Goal: Information Seeking & Learning: Learn about a topic

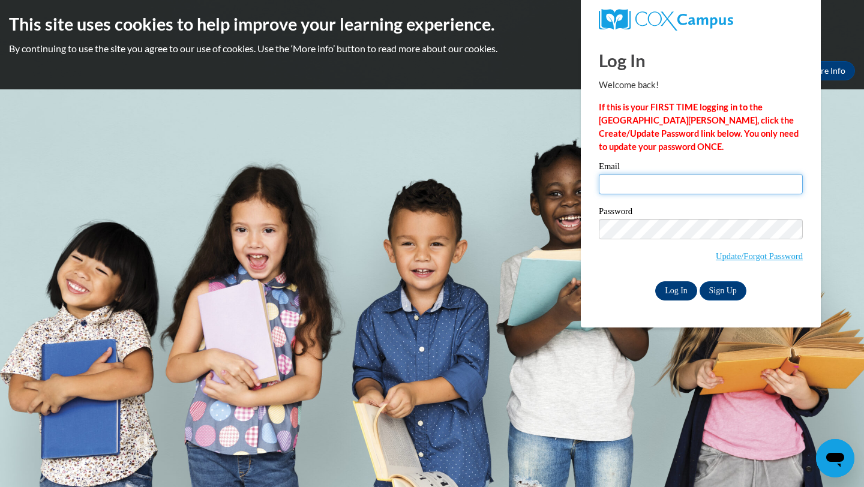
type input "[EMAIL_ADDRESS][DOMAIN_NAME]"
click at [677, 289] on input "Log In" at bounding box center [676, 290] width 42 height 19
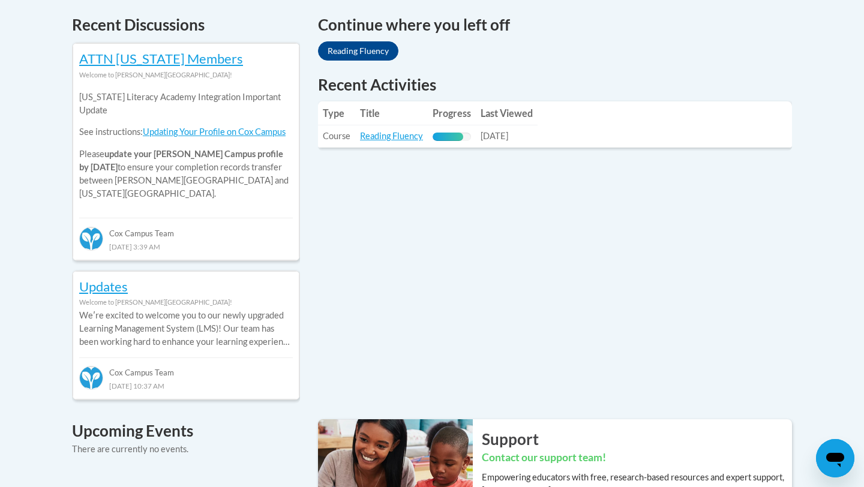
scroll to position [524, 0]
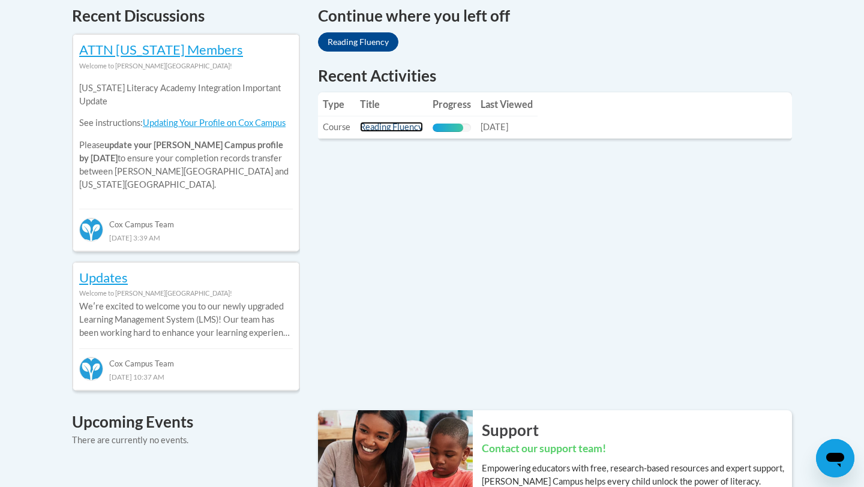
click at [397, 131] on link "Reading Fluency" at bounding box center [391, 127] width 63 height 10
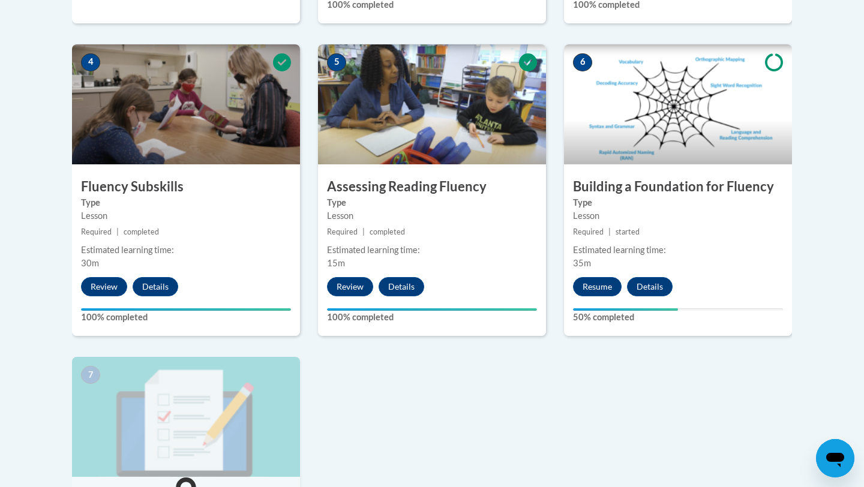
scroll to position [651, 0]
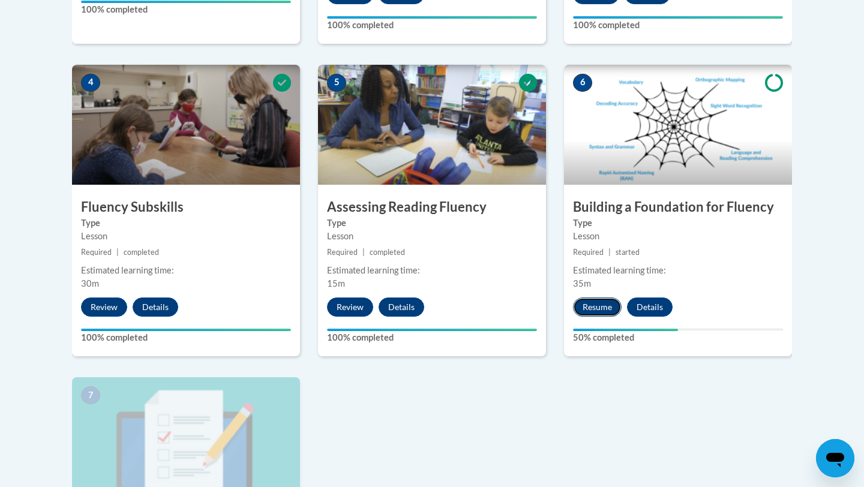
click at [597, 310] on button "Resume" at bounding box center [597, 307] width 49 height 19
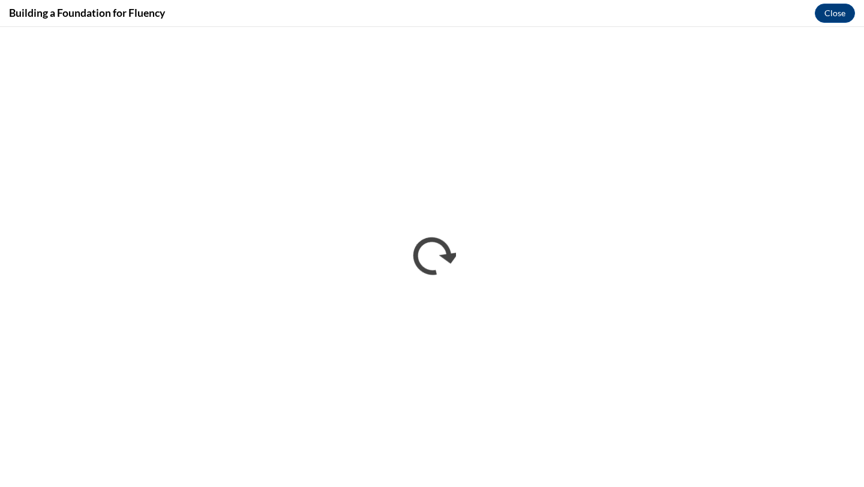
scroll to position [0, 0]
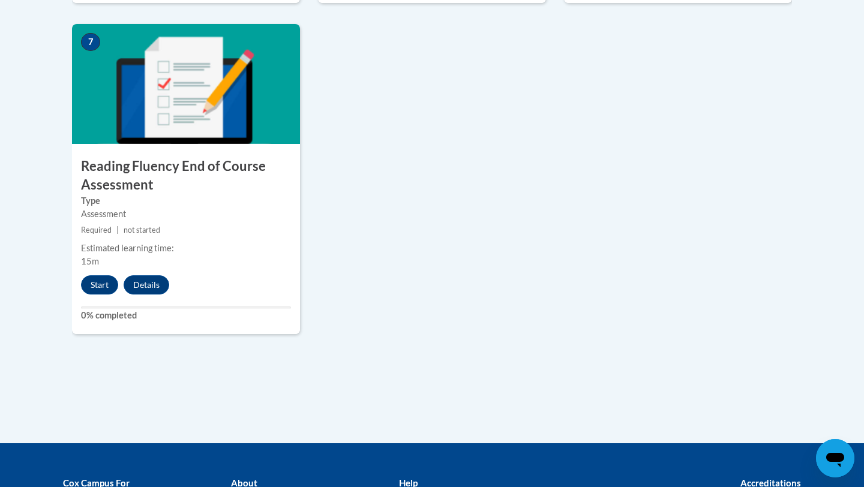
scroll to position [1001, 0]
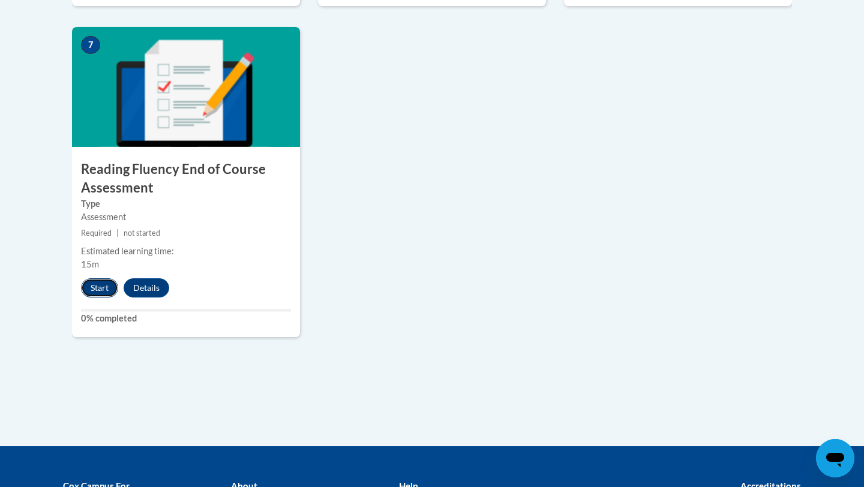
click at [97, 286] on button "Start" at bounding box center [99, 287] width 37 height 19
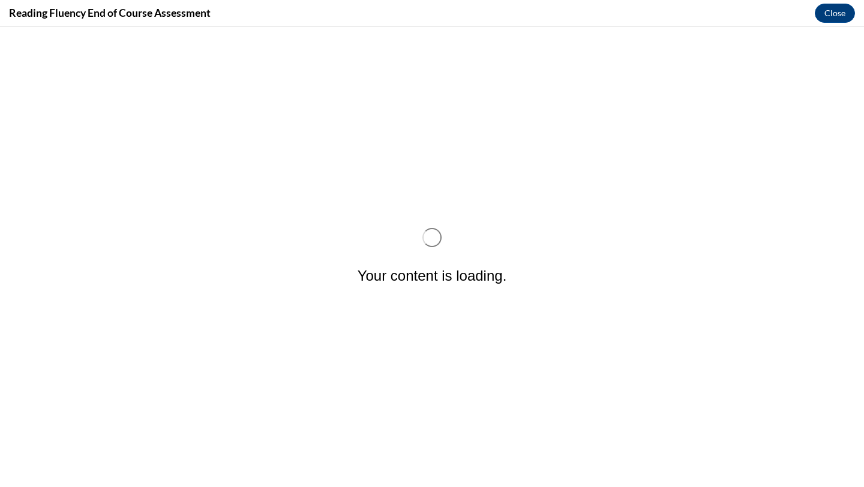
scroll to position [0, 0]
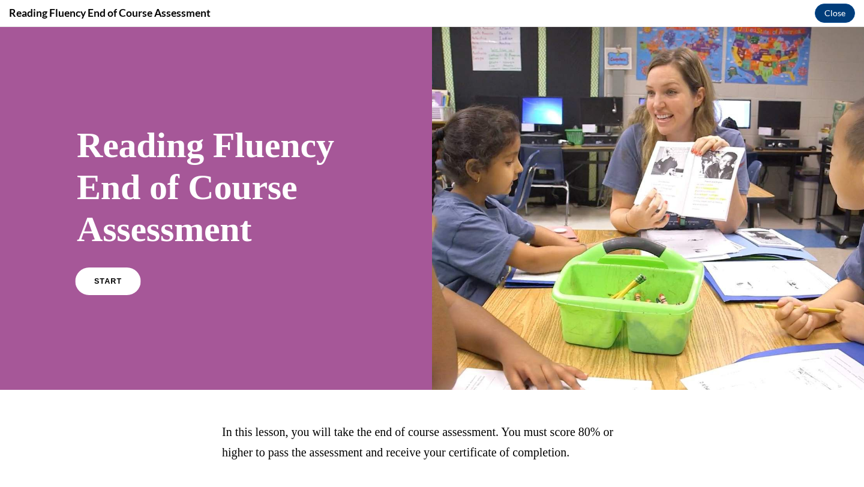
click at [107, 289] on link "START" at bounding box center [107, 282] width 65 height 28
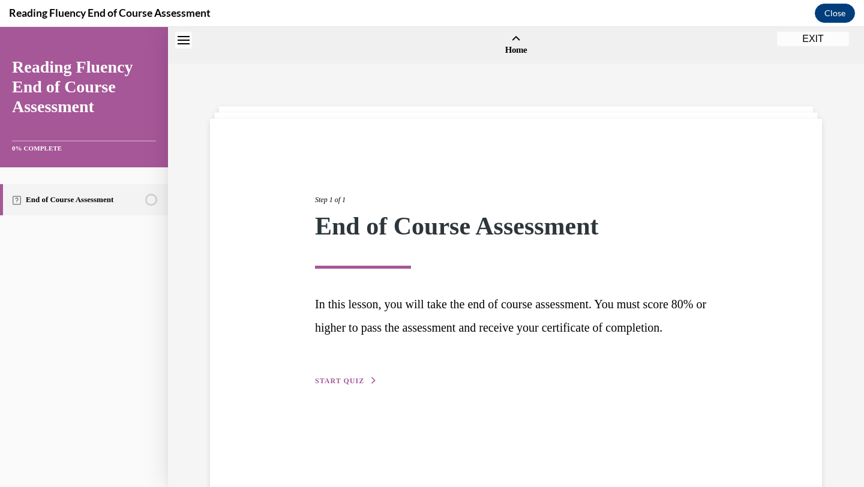
scroll to position [37, 0]
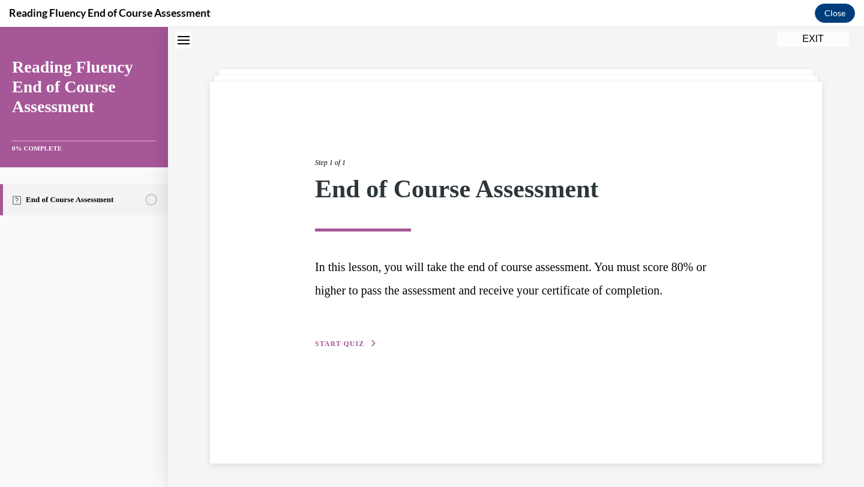
click at [344, 348] on span "START QUIZ" at bounding box center [339, 344] width 49 height 8
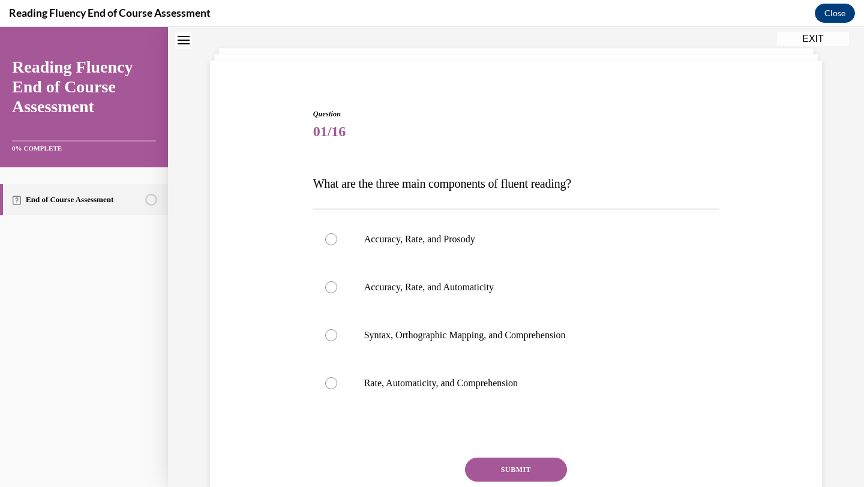
scroll to position [71, 0]
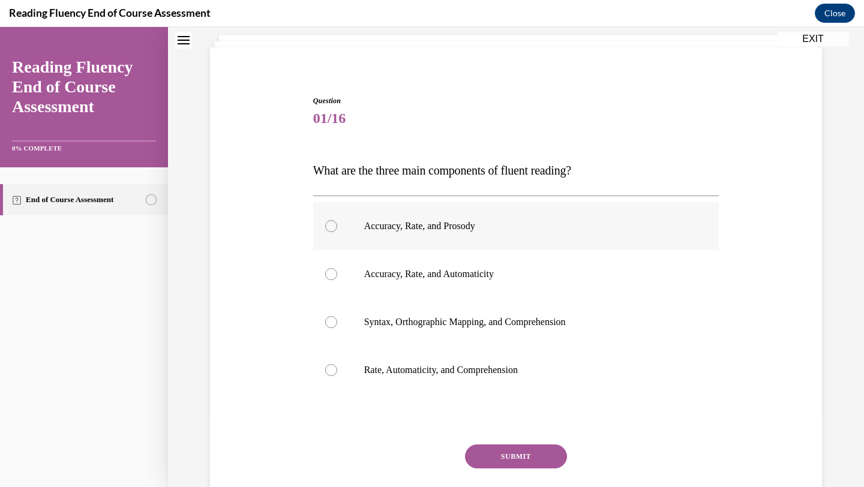
click at [440, 219] on label "Accuracy, Rate, and Prosody" at bounding box center [516, 226] width 406 height 48
click at [337, 220] on input "Accuracy, Rate, and Prosody" at bounding box center [331, 226] width 12 height 12
radio input "true"
click at [494, 454] on button "SUBMIT" at bounding box center [516, 457] width 102 height 24
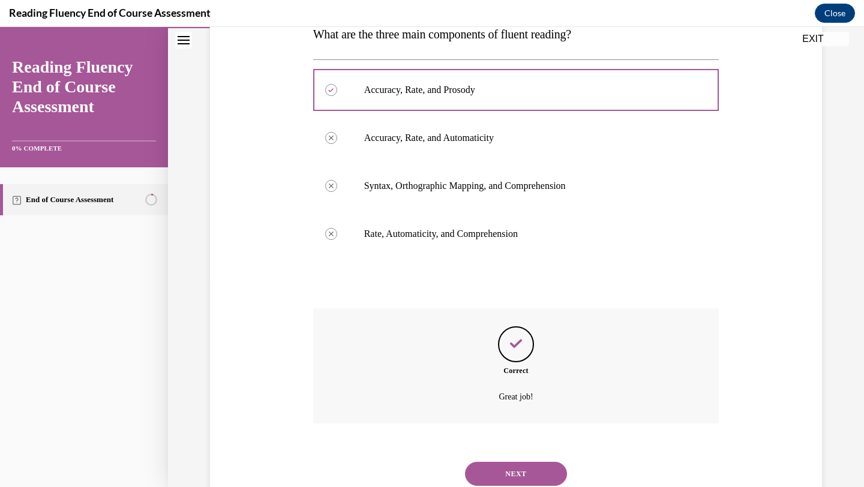
scroll to position [248, 0]
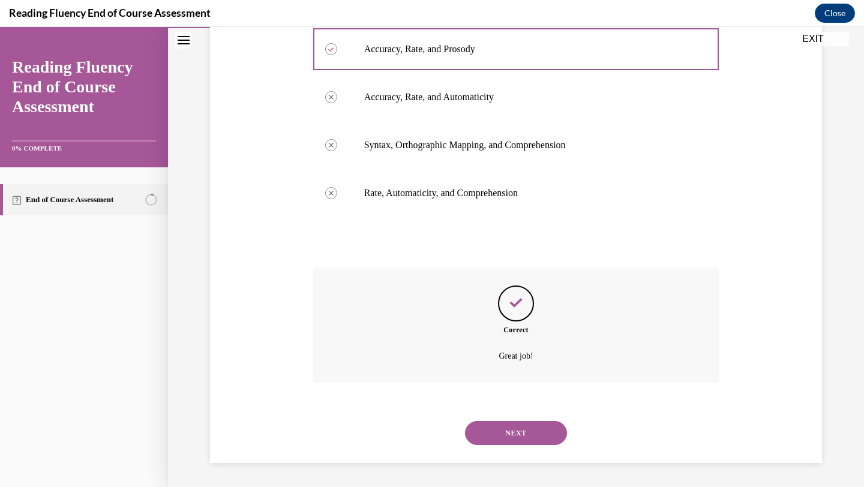
click at [493, 440] on button "NEXT" at bounding box center [516, 433] width 102 height 24
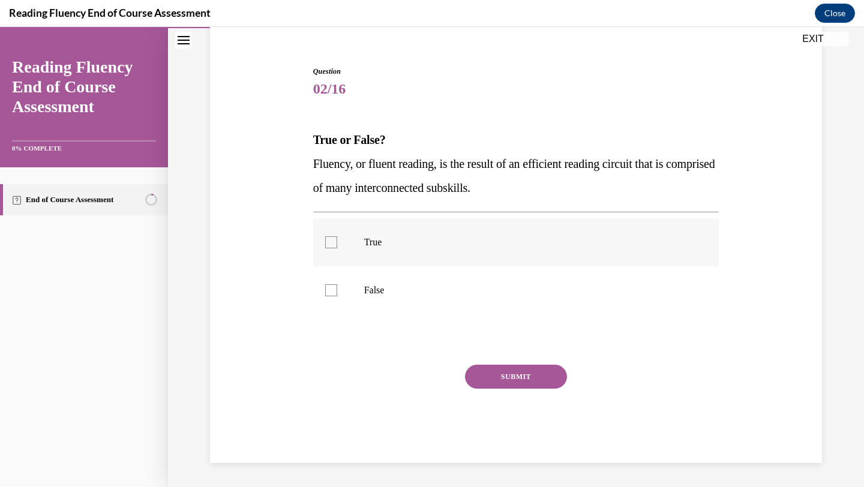
click at [419, 246] on p "True" at bounding box center [526, 242] width 325 height 12
click at [337, 246] on input "True" at bounding box center [331, 242] width 12 height 12
checkbox input "true"
click at [490, 382] on button "SUBMIT" at bounding box center [516, 377] width 102 height 24
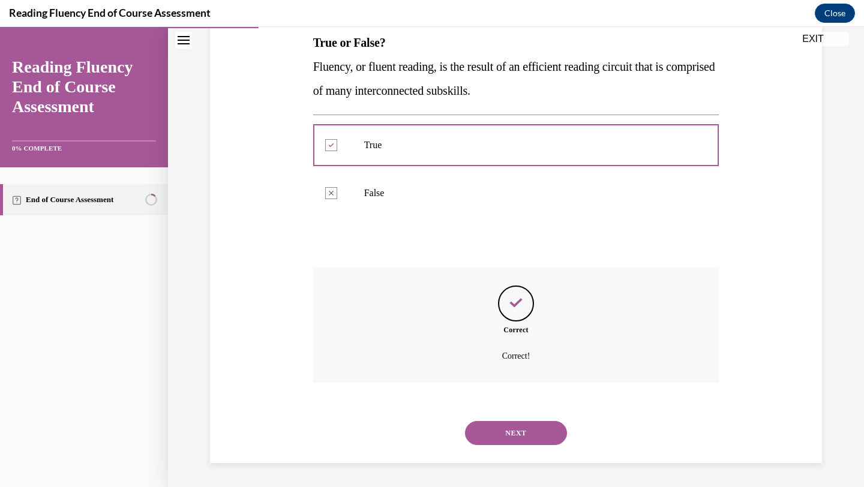
click at [515, 434] on button "NEXT" at bounding box center [516, 433] width 102 height 24
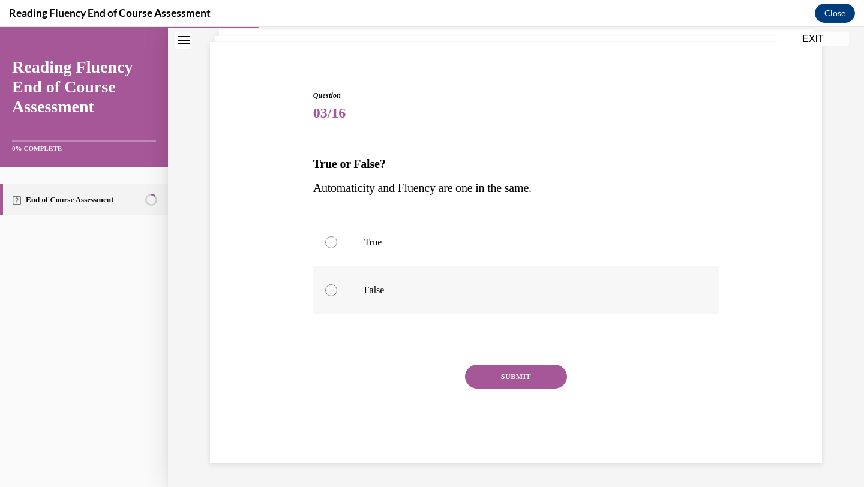
click at [409, 286] on p "False" at bounding box center [526, 290] width 325 height 12
click at [337, 286] on input "False" at bounding box center [331, 290] width 12 height 12
radio input "true"
click at [511, 370] on button "SUBMIT" at bounding box center [516, 377] width 102 height 24
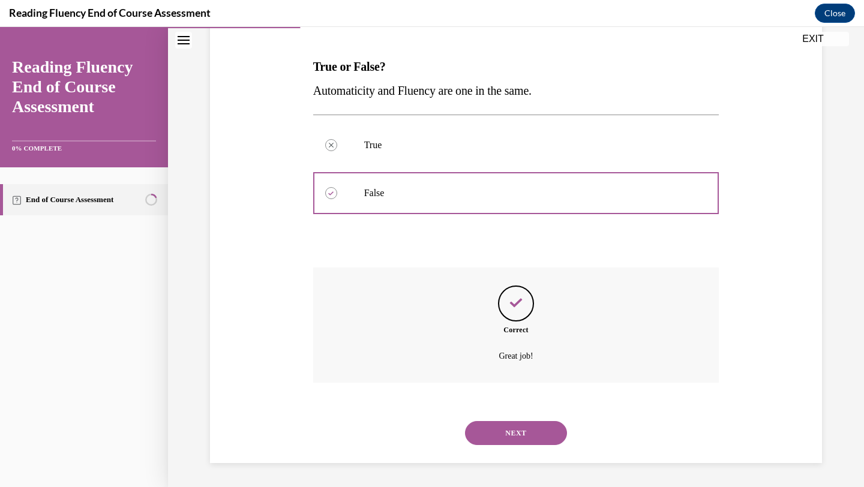
click at [488, 428] on button "NEXT" at bounding box center [516, 433] width 102 height 24
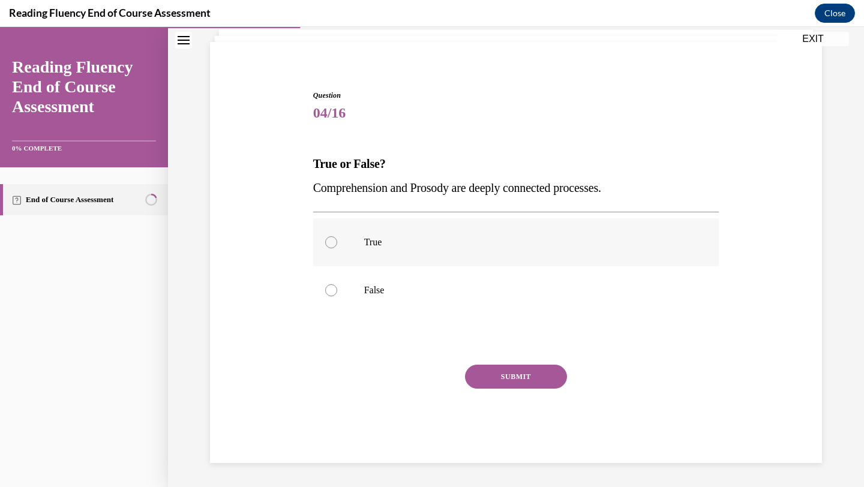
click at [398, 241] on p "True" at bounding box center [526, 242] width 325 height 12
click at [337, 241] on input "True" at bounding box center [331, 242] width 12 height 12
radio input "true"
click at [502, 372] on button "SUBMIT" at bounding box center [516, 377] width 102 height 24
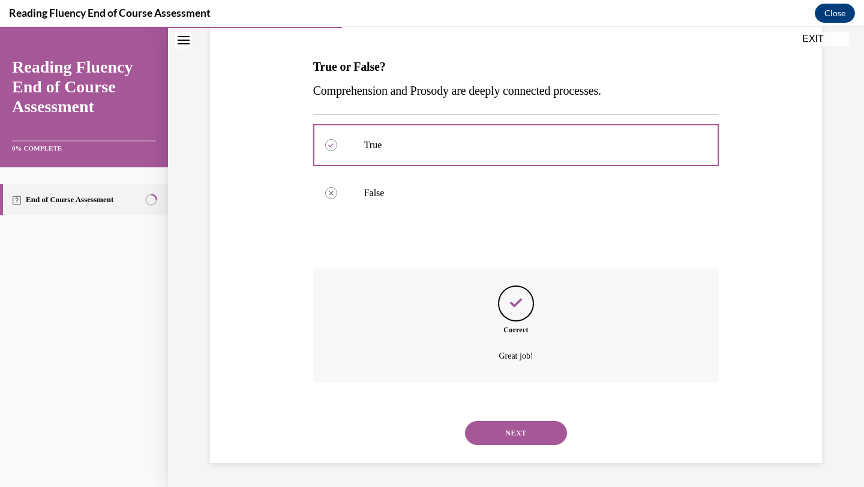
click at [500, 432] on button "NEXT" at bounding box center [516, 433] width 102 height 24
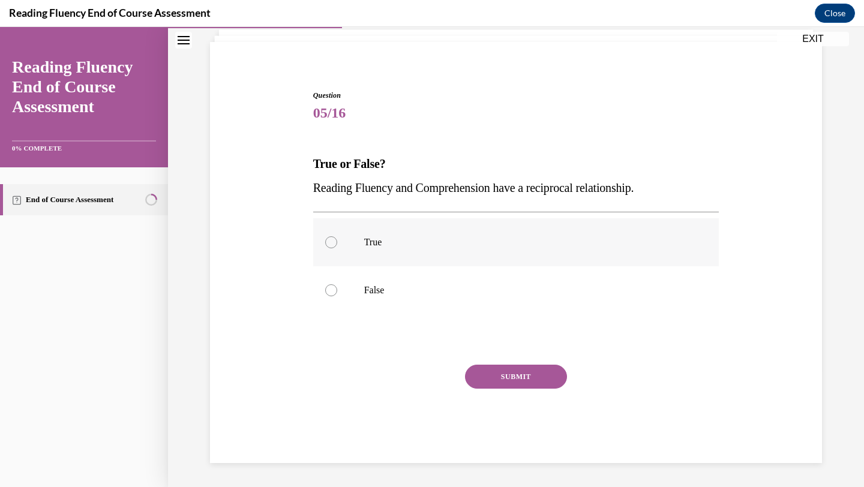
click at [440, 232] on label "True" at bounding box center [516, 242] width 406 height 48
click at [337, 236] on input "True" at bounding box center [331, 242] width 12 height 12
radio input "true"
click at [508, 378] on button "SUBMIT" at bounding box center [516, 377] width 102 height 24
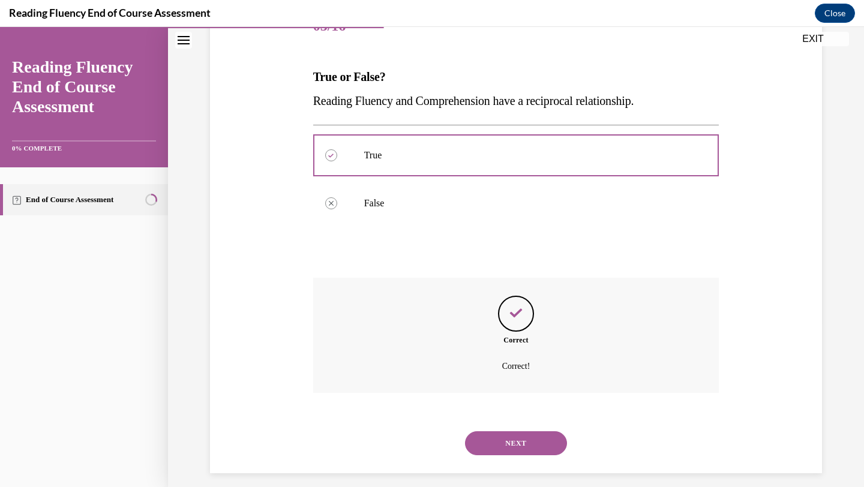
scroll to position [174, 0]
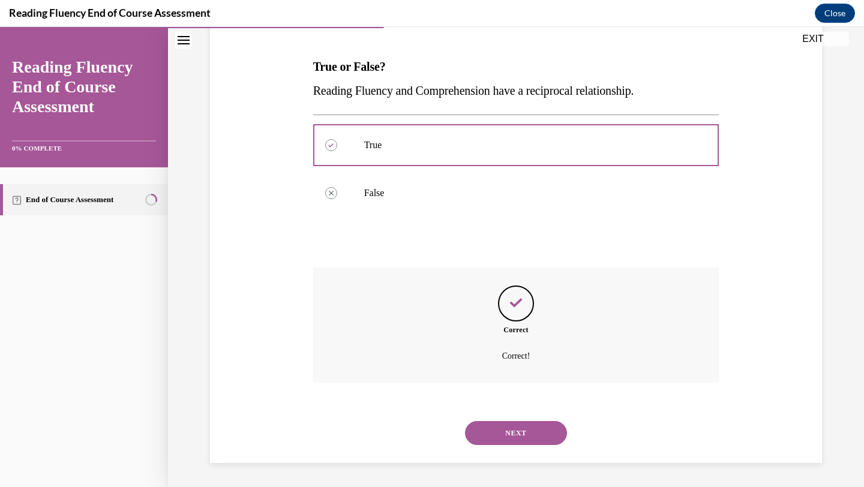
click at [497, 444] on button "NEXT" at bounding box center [516, 433] width 102 height 24
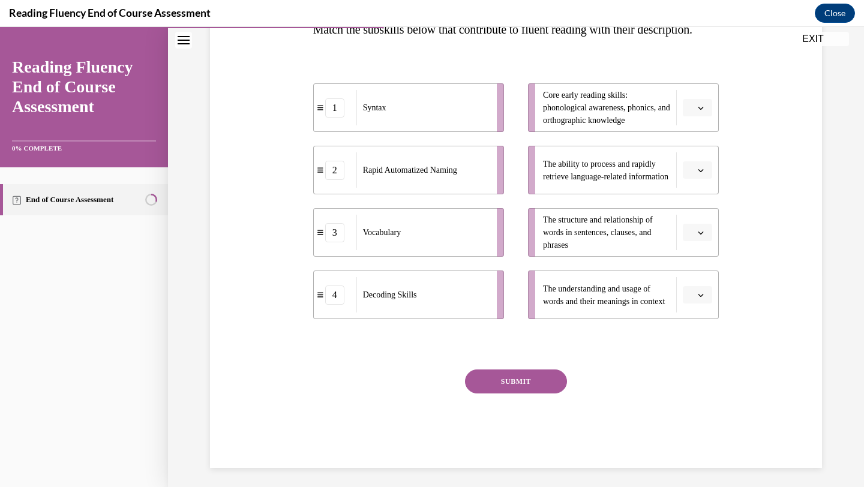
scroll to position [221, 0]
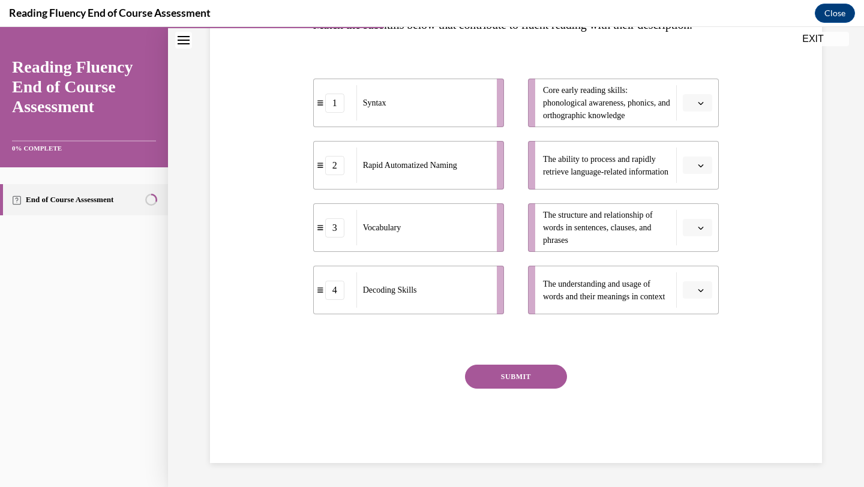
click at [698, 106] on icon "button" at bounding box center [701, 103] width 6 height 6
click at [696, 248] on div "4" at bounding box center [696, 245] width 30 height 24
click at [705, 299] on button "button" at bounding box center [697, 290] width 29 height 18
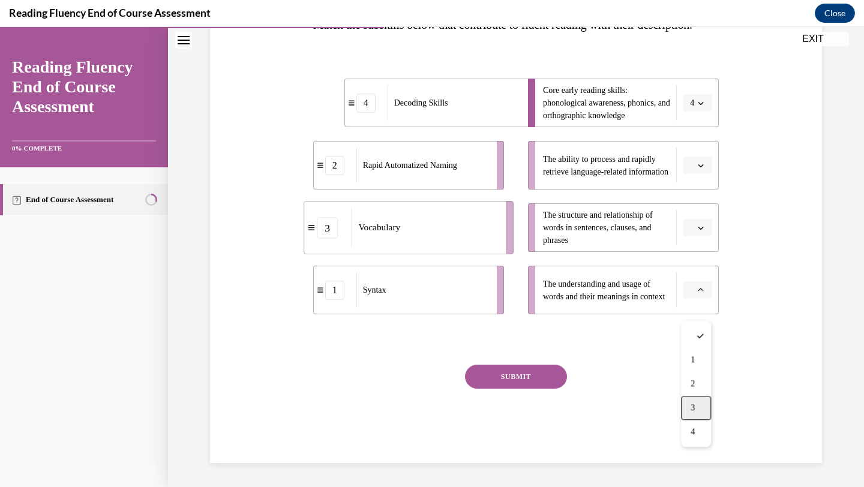
click at [704, 407] on div "3" at bounding box center [696, 408] width 30 height 24
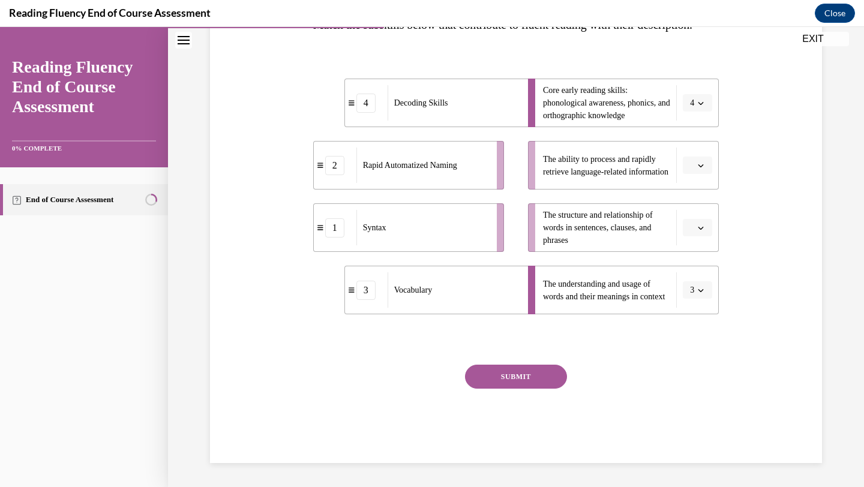
click at [698, 230] on icon "button" at bounding box center [700, 228] width 5 height 3
click at [697, 301] on div "1" at bounding box center [696, 298] width 30 height 24
click at [696, 190] on li "The ability to process and rapidly retrieve language-related information" at bounding box center [623, 165] width 191 height 49
click at [692, 172] on span "Please select an option" at bounding box center [692, 166] width 4 height 12
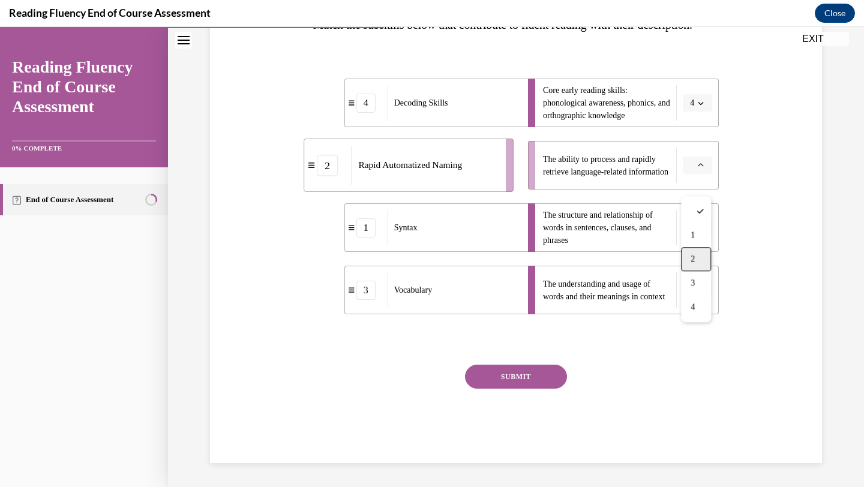
click at [700, 262] on div "2" at bounding box center [696, 259] width 30 height 24
click at [522, 389] on button "SUBMIT" at bounding box center [516, 377] width 102 height 24
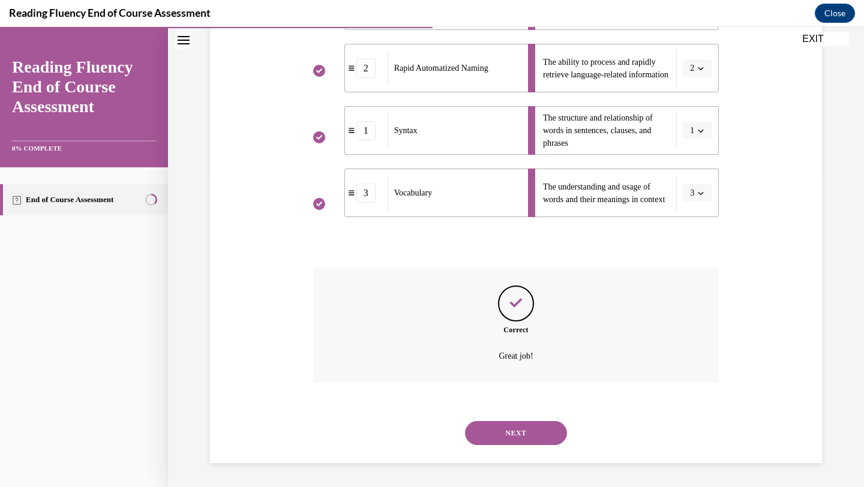
scroll to position [337, 0]
click at [510, 433] on button "NEXT" at bounding box center [516, 433] width 102 height 24
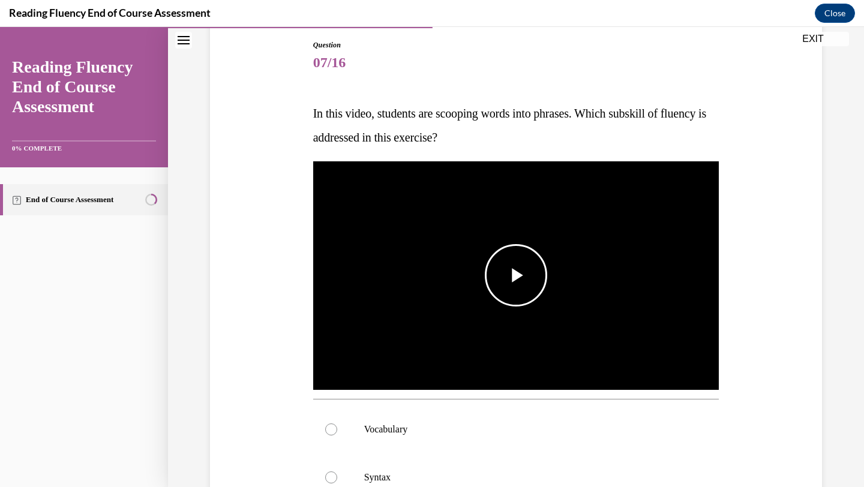
scroll to position [131, 0]
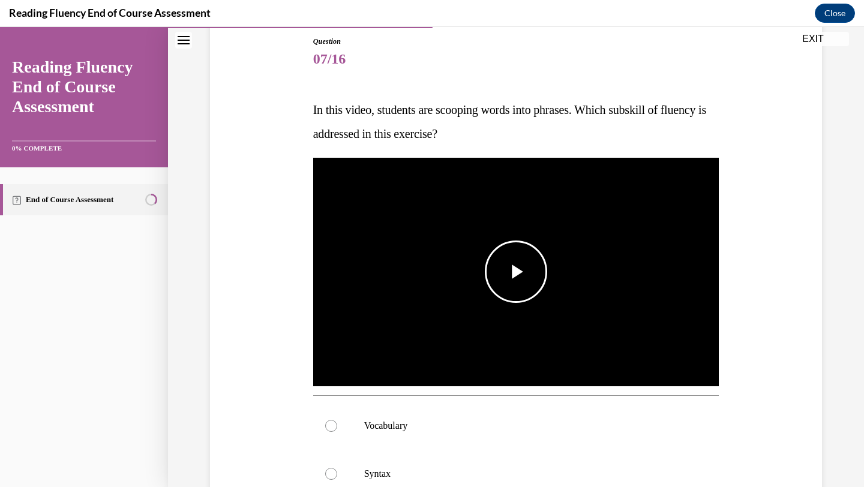
click at [516, 272] on span "Video player" at bounding box center [516, 272] width 0 height 0
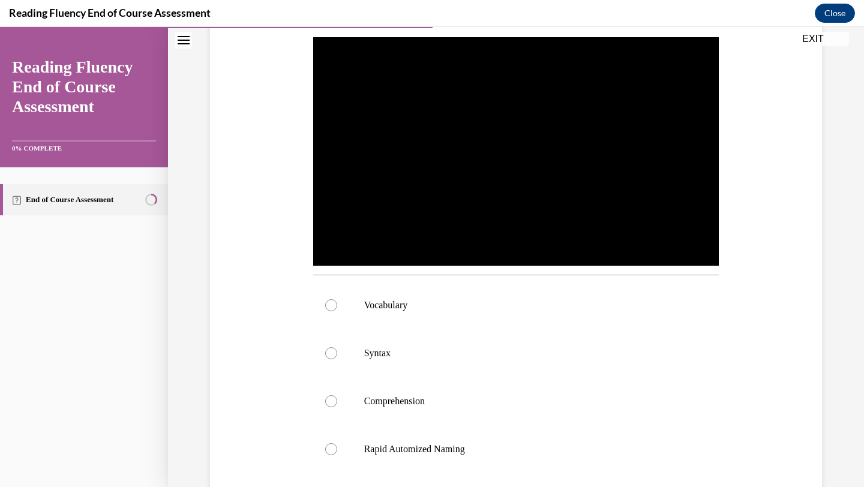
scroll to position [251, 0]
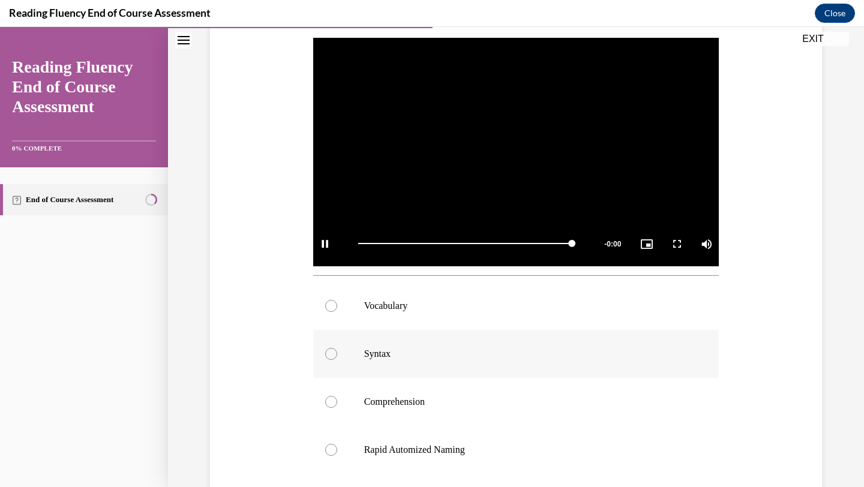
click at [392, 354] on p "Syntax" at bounding box center [526, 354] width 325 height 12
click at [337, 354] on input "Syntax" at bounding box center [331, 354] width 12 height 12
radio input "true"
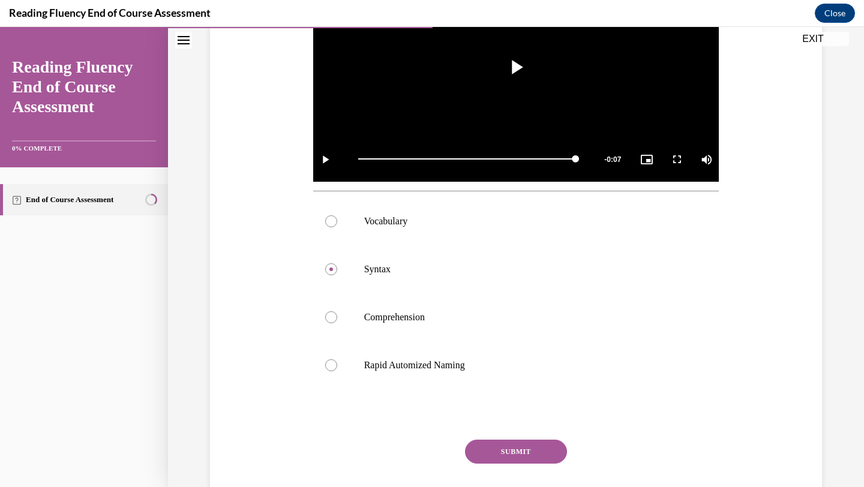
click at [517, 457] on button "SUBMIT" at bounding box center [516, 452] width 102 height 24
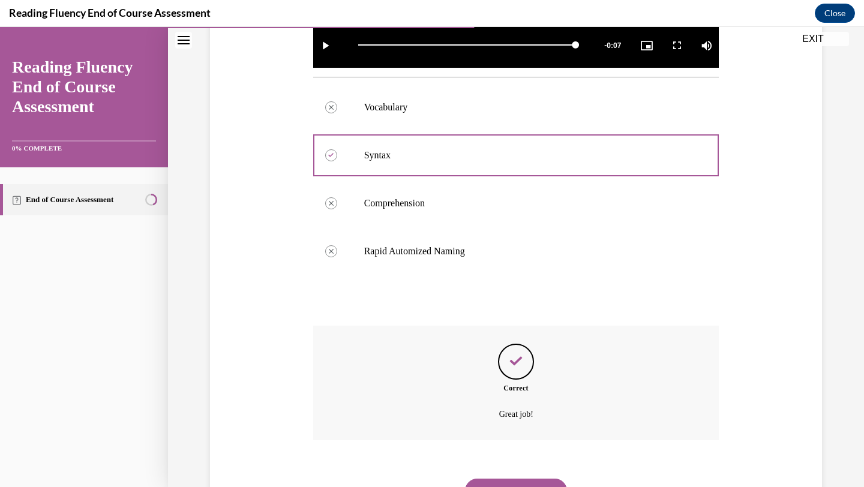
scroll to position [507, 0]
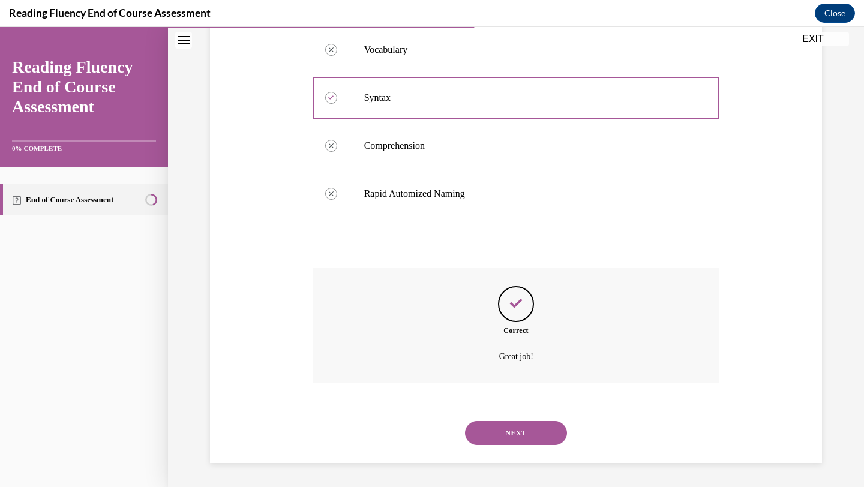
click at [505, 420] on div "NEXT" at bounding box center [516, 433] width 406 height 48
click at [504, 434] on button "NEXT" at bounding box center [516, 433] width 102 height 24
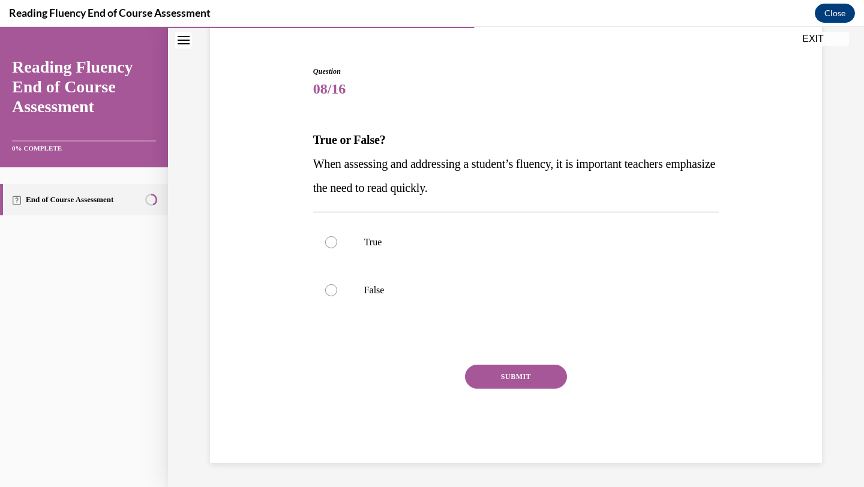
scroll to position [101, 0]
click at [464, 303] on label "False" at bounding box center [516, 290] width 406 height 48
click at [337, 296] on input "False" at bounding box center [331, 290] width 12 height 12
radio input "true"
click at [502, 379] on button "SUBMIT" at bounding box center [516, 377] width 102 height 24
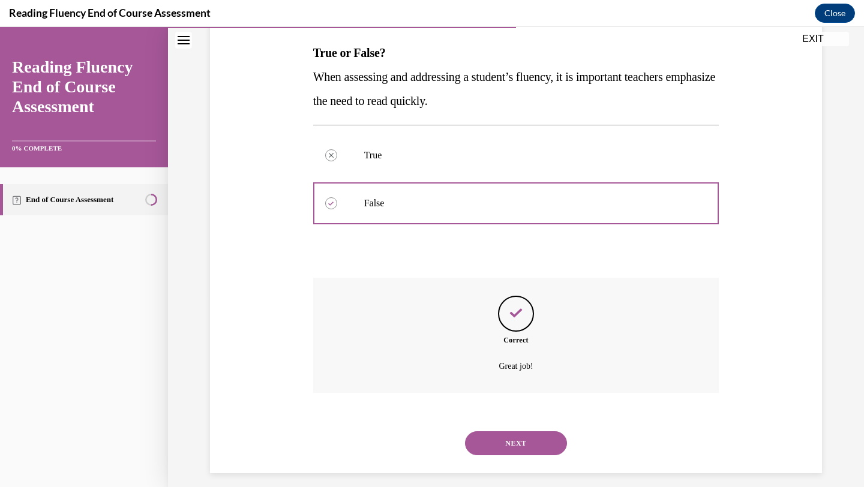
scroll to position [198, 0]
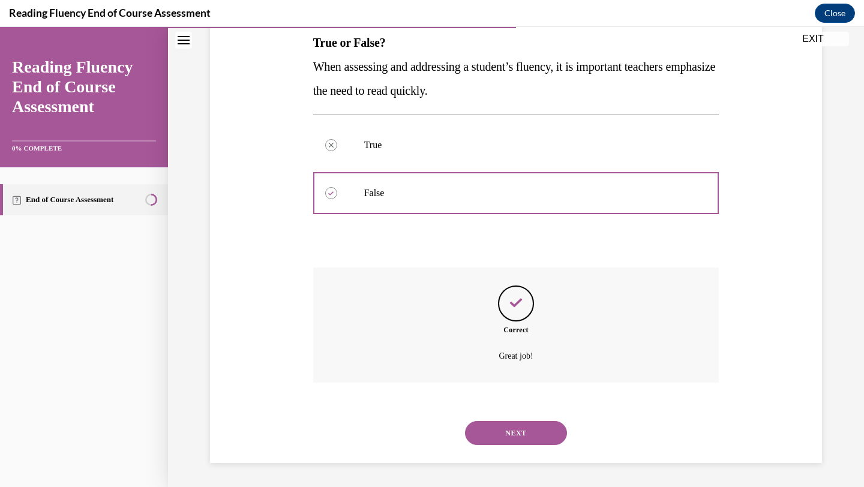
click at [499, 437] on button "NEXT" at bounding box center [516, 433] width 102 height 24
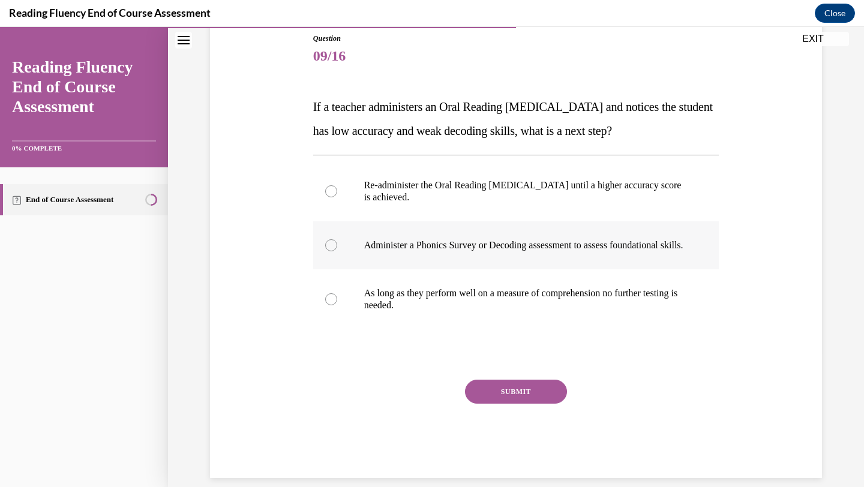
click at [488, 251] on p "Administer a Phonics Survey or Decoding assessment to assess foundational skill…" at bounding box center [526, 245] width 325 height 12
click at [337, 251] on input "Administer a Phonics Survey or Decoding assessment to assess foundational skill…" at bounding box center [331, 245] width 12 height 12
radio input "true"
click at [521, 404] on button "SUBMIT" at bounding box center [516, 392] width 102 height 24
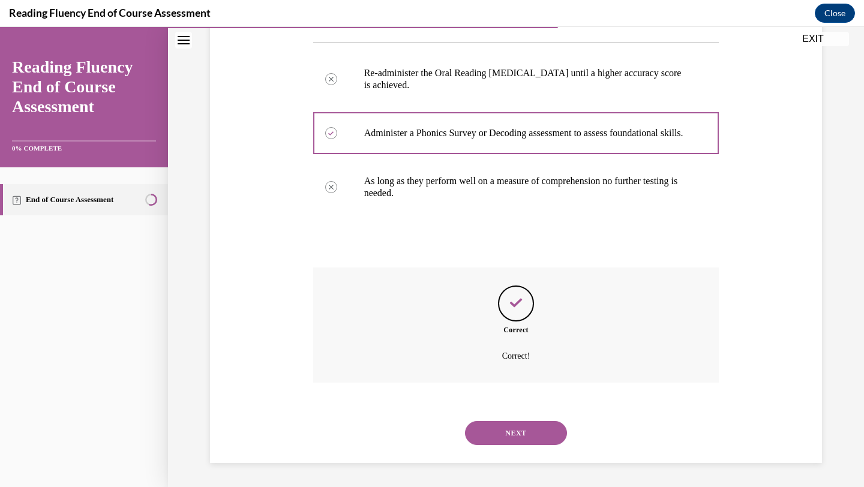
click at [515, 439] on button "NEXT" at bounding box center [516, 433] width 102 height 24
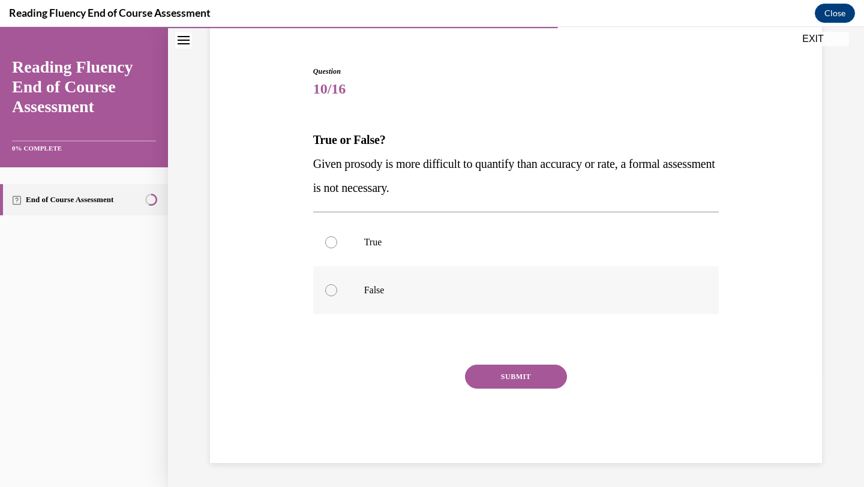
click at [446, 285] on p "False" at bounding box center [526, 290] width 325 height 12
click at [337, 285] on input "False" at bounding box center [331, 290] width 12 height 12
radio input "true"
click at [500, 373] on button "SUBMIT" at bounding box center [516, 377] width 102 height 24
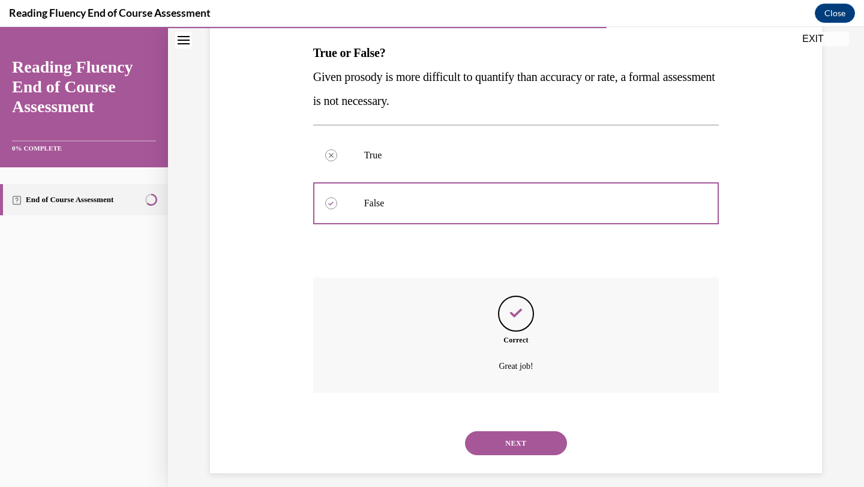
scroll to position [198, 0]
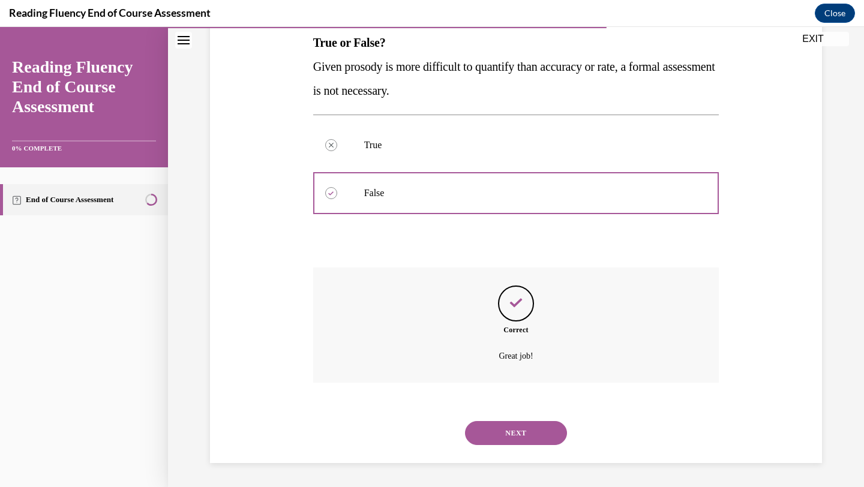
click at [494, 434] on button "NEXT" at bounding box center [516, 433] width 102 height 24
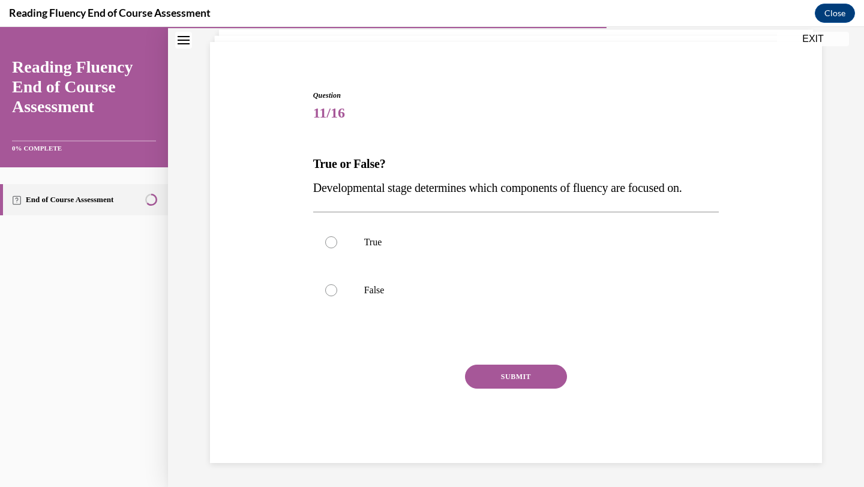
scroll to position [77, 0]
click at [458, 257] on label "True" at bounding box center [516, 242] width 406 height 48
click at [337, 248] on input "True" at bounding box center [331, 242] width 12 height 12
radio input "true"
click at [487, 383] on button "SUBMIT" at bounding box center [516, 377] width 102 height 24
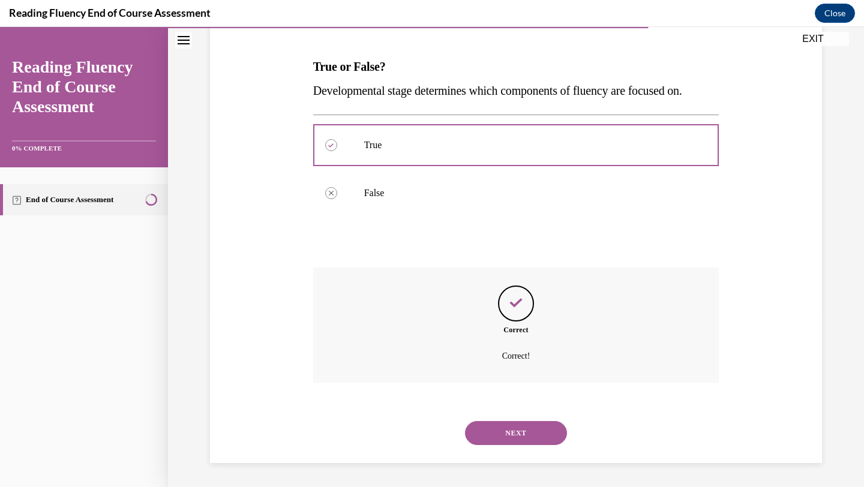
click at [496, 428] on button "NEXT" at bounding box center [516, 433] width 102 height 24
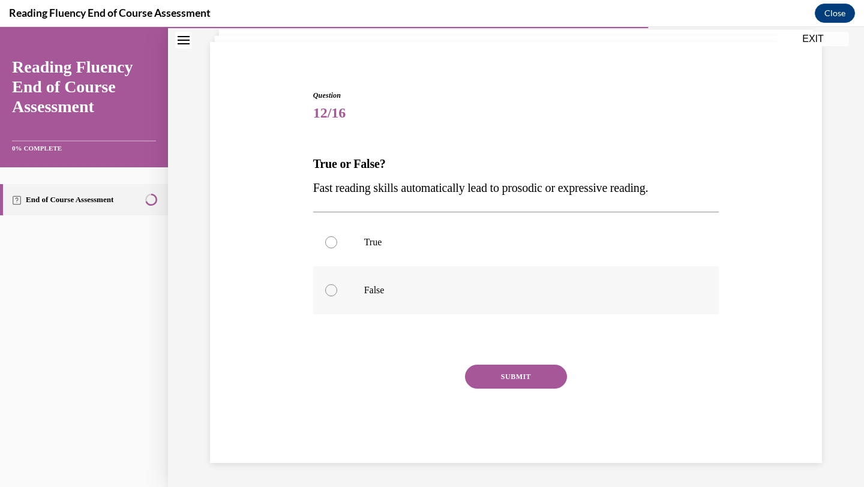
click at [414, 283] on label "False" at bounding box center [516, 290] width 406 height 48
click at [337, 284] on input "False" at bounding box center [331, 290] width 12 height 12
radio input "true"
click at [502, 373] on button "SUBMIT" at bounding box center [516, 377] width 102 height 24
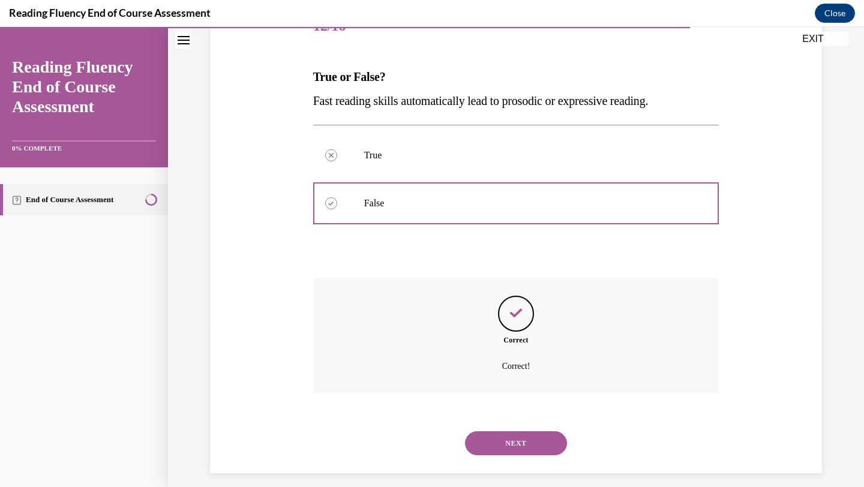
scroll to position [174, 0]
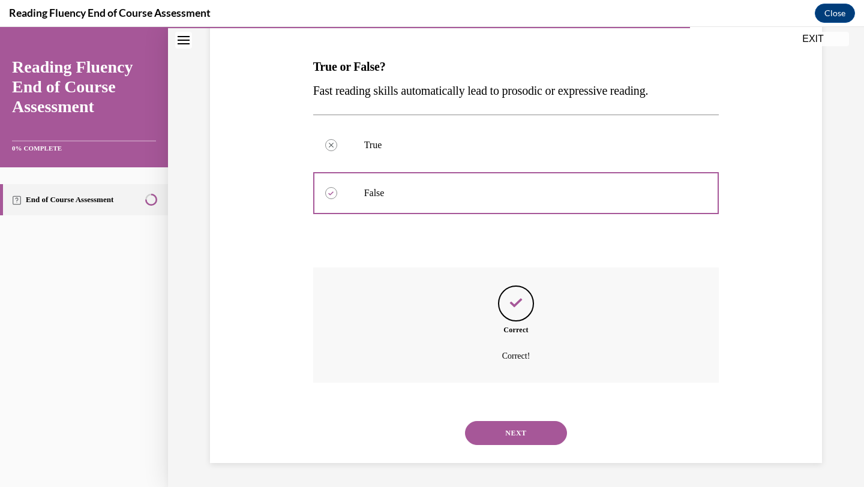
click at [492, 437] on button "NEXT" at bounding box center [516, 433] width 102 height 24
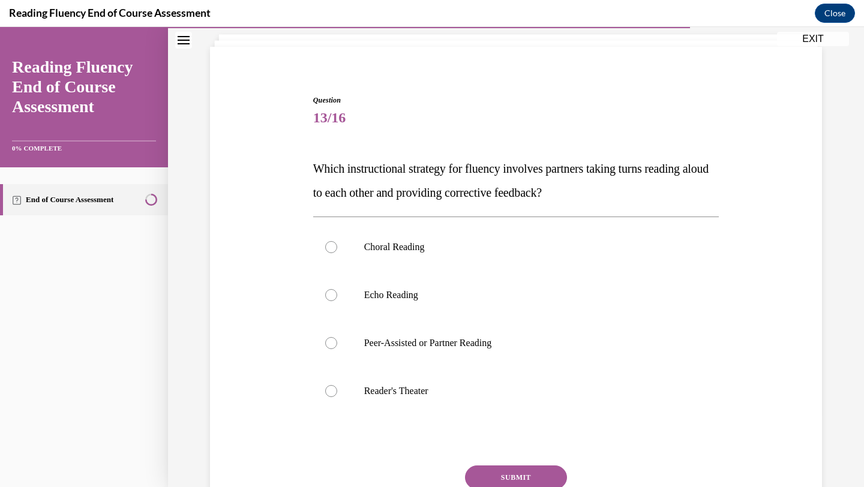
scroll to position [71, 0]
click at [452, 357] on label "Peer-Assisted or Partner Reading" at bounding box center [516, 344] width 406 height 48
click at [337, 350] on input "Peer-Assisted or Partner Reading" at bounding box center [331, 344] width 12 height 12
radio input "true"
click at [502, 475] on button "SUBMIT" at bounding box center [516, 478] width 102 height 24
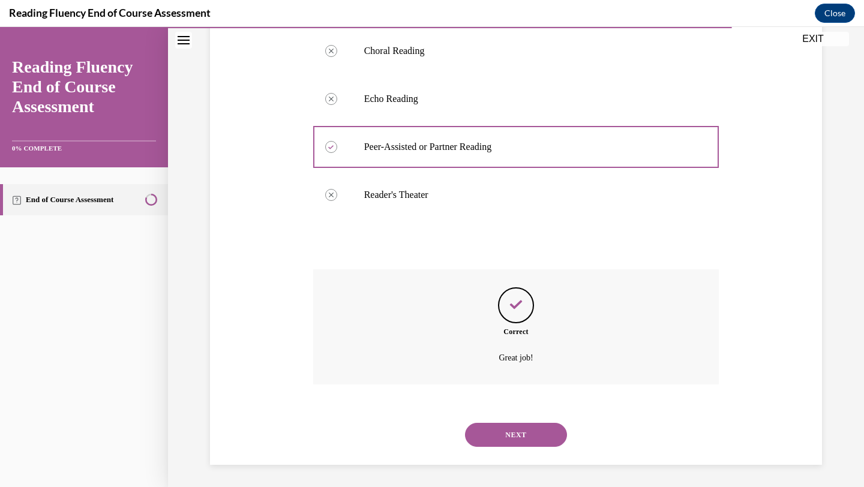
scroll to position [270, 0]
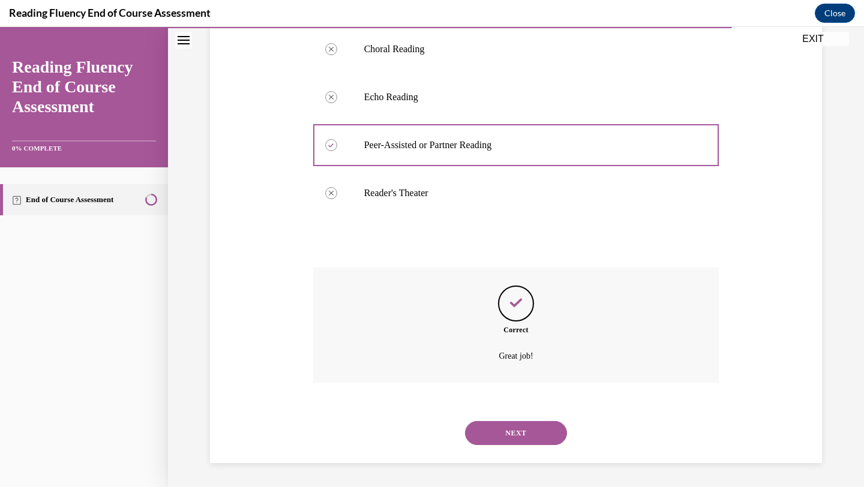
click at [508, 436] on button "NEXT" at bounding box center [516, 433] width 102 height 24
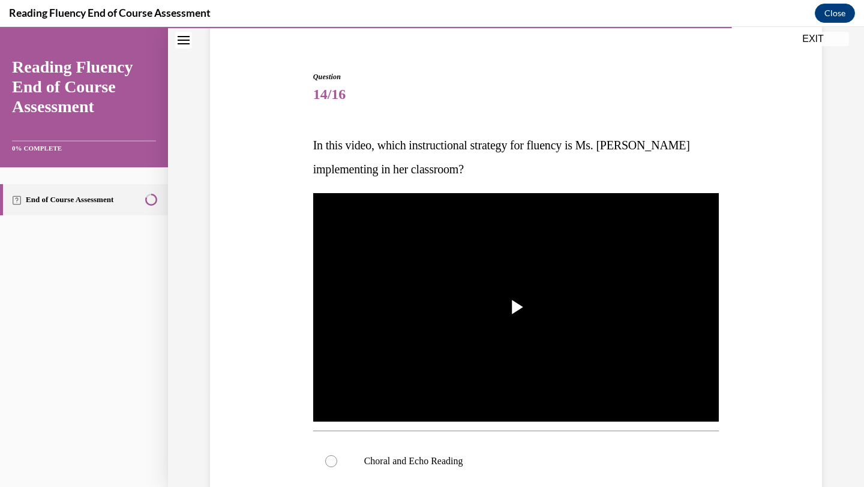
scroll to position [112, 0]
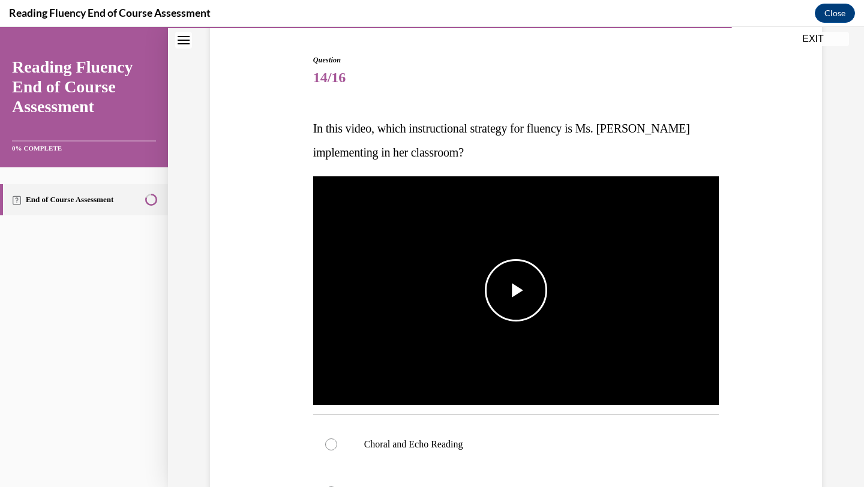
click at [516, 290] on span "Video player" at bounding box center [516, 290] width 0 height 0
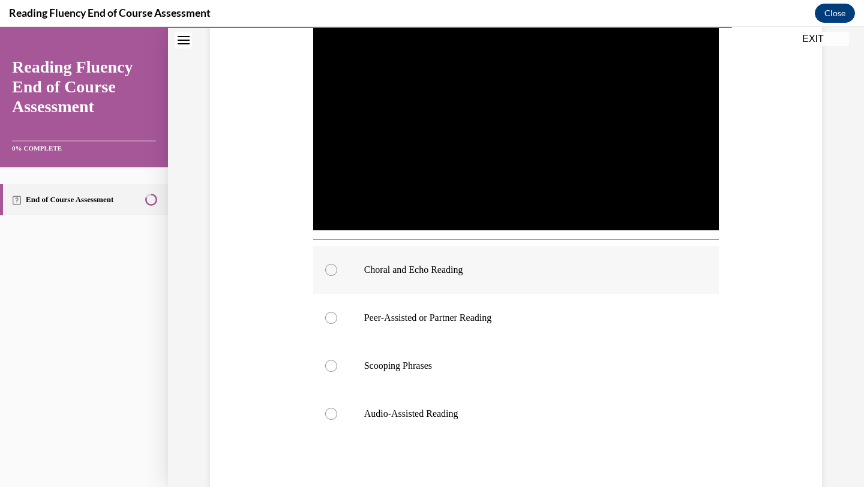
click at [419, 272] on p "Choral and Echo Reading" at bounding box center [526, 270] width 325 height 12
click at [337, 272] on input "Choral and Echo Reading" at bounding box center [331, 270] width 12 height 12
radio input "true"
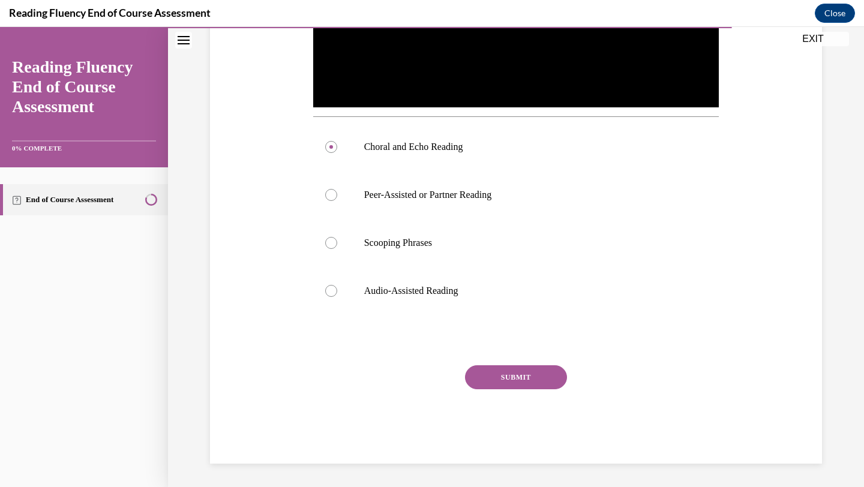
click at [501, 383] on button "SUBMIT" at bounding box center [516, 377] width 102 height 24
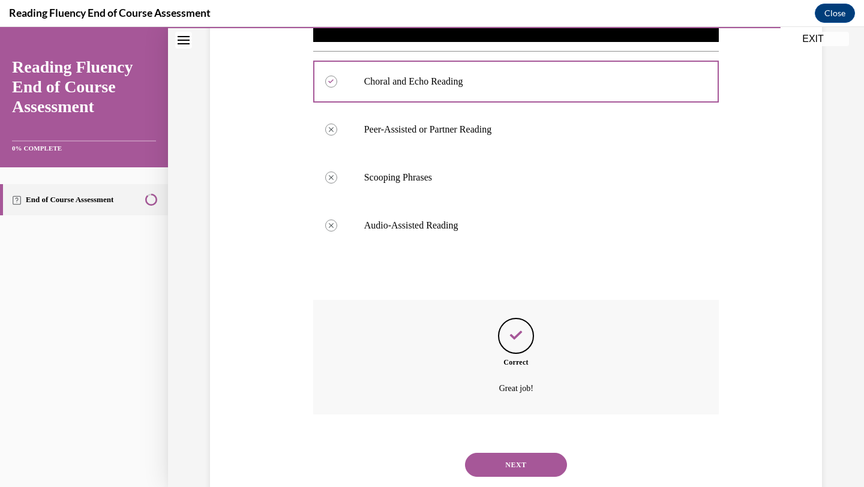
scroll to position [507, 0]
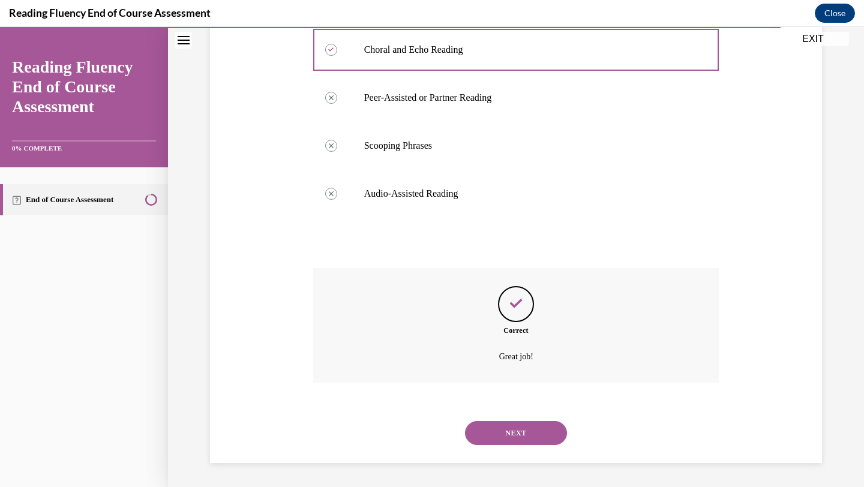
click at [500, 439] on button "NEXT" at bounding box center [516, 433] width 102 height 24
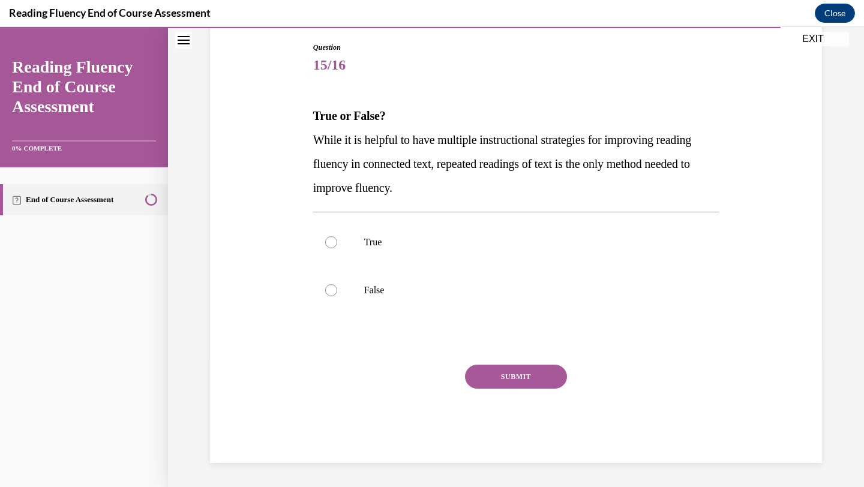
scroll to position [125, 0]
click at [413, 283] on label "False" at bounding box center [516, 290] width 406 height 48
click at [337, 284] on input "False" at bounding box center [331, 290] width 12 height 12
radio input "true"
click at [500, 383] on button "SUBMIT" at bounding box center [516, 377] width 102 height 24
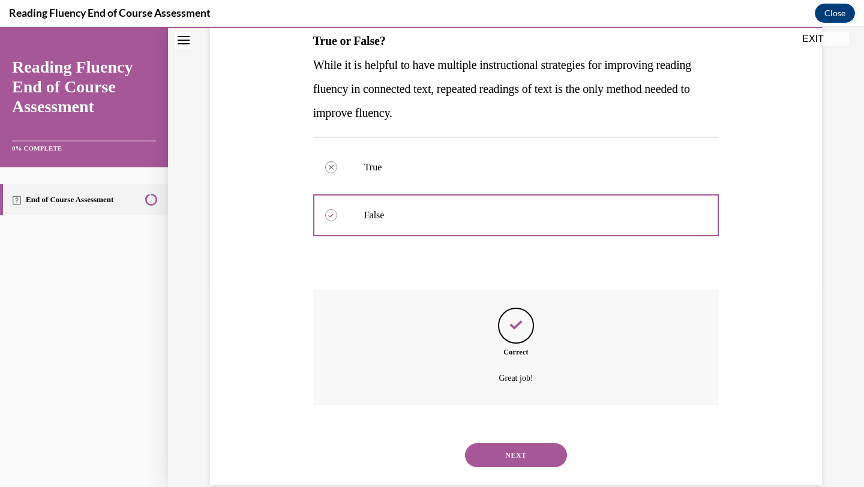
scroll to position [222, 0]
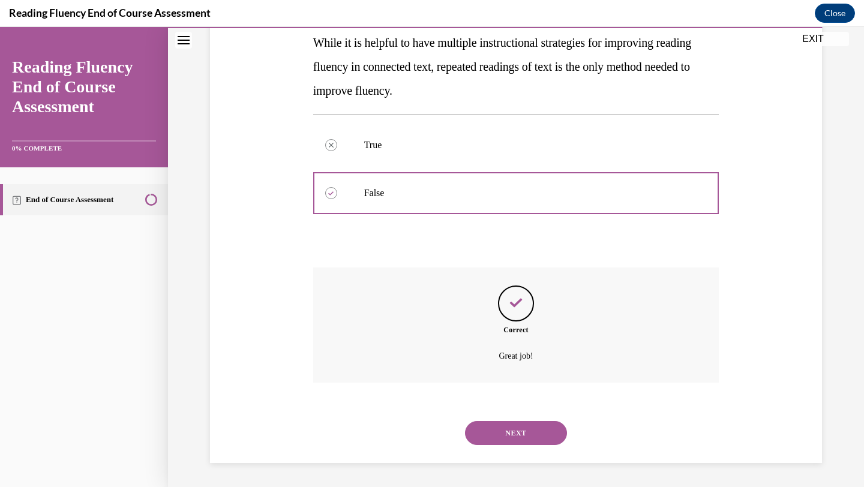
click at [492, 431] on button "NEXT" at bounding box center [516, 433] width 102 height 24
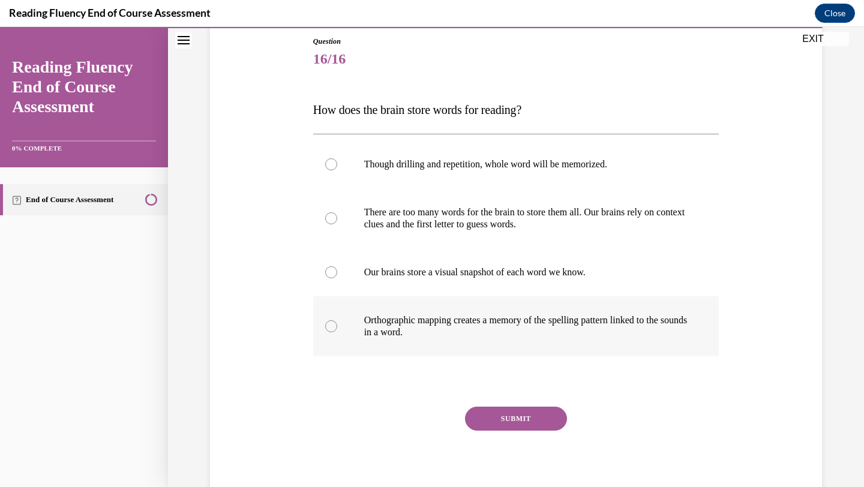
scroll to position [173, 0]
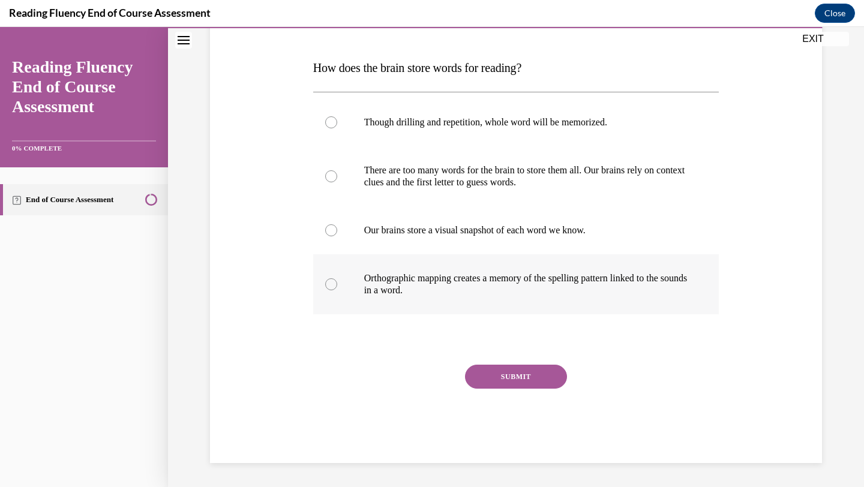
click at [455, 296] on label "Orthographic mapping creates a memory of the spelling pattern linked to the sou…" at bounding box center [516, 284] width 406 height 60
click at [337, 290] on input "Orthographic mapping creates a memory of the spelling pattern linked to the sou…" at bounding box center [331, 284] width 12 height 12
radio input "true"
click at [511, 377] on button "SUBMIT" at bounding box center [516, 377] width 102 height 24
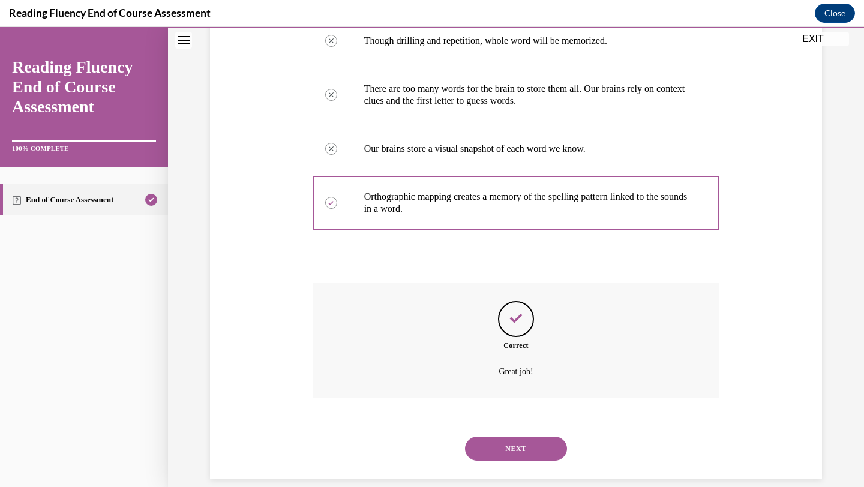
scroll to position [270, 0]
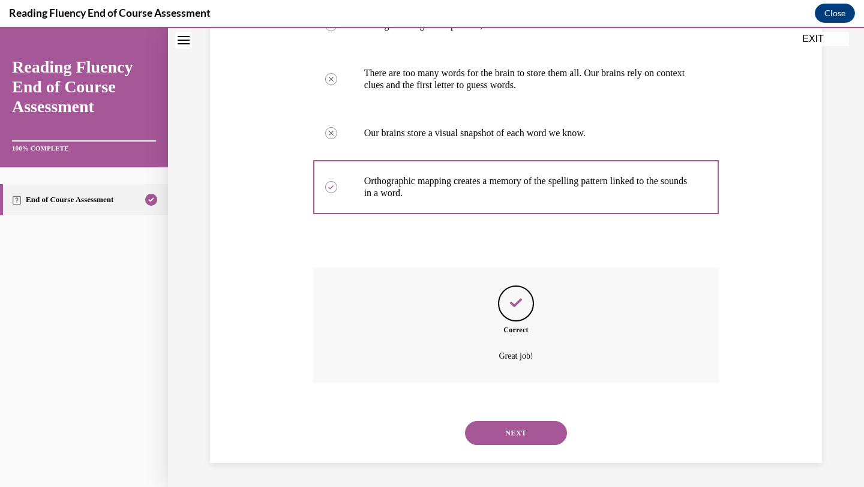
click at [502, 429] on button "NEXT" at bounding box center [516, 433] width 102 height 24
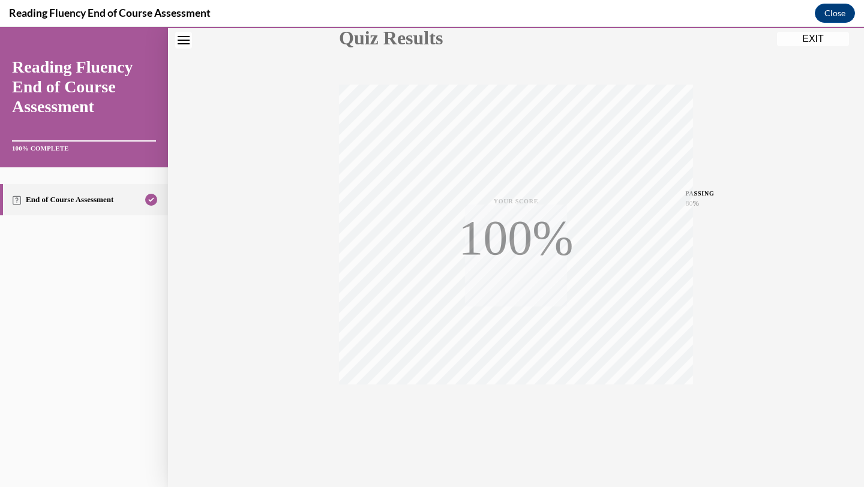
scroll to position [155, 0]
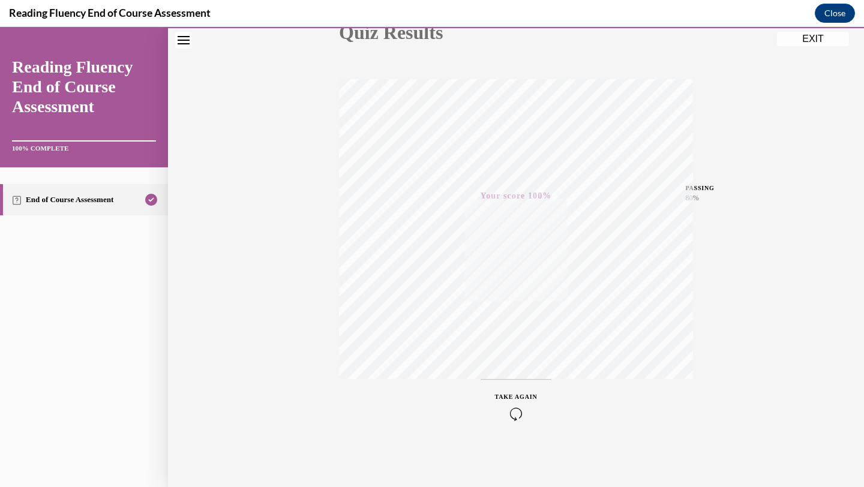
click at [818, 44] on button "EXIT" at bounding box center [813, 39] width 72 height 14
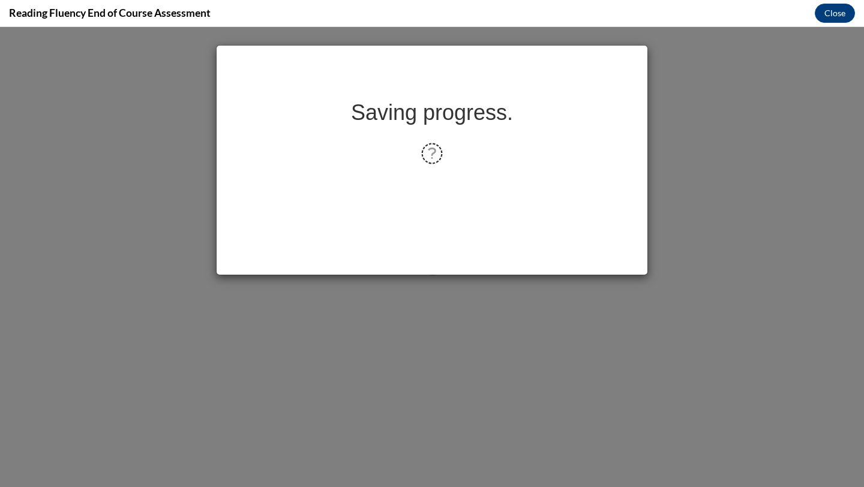
scroll to position [0, 0]
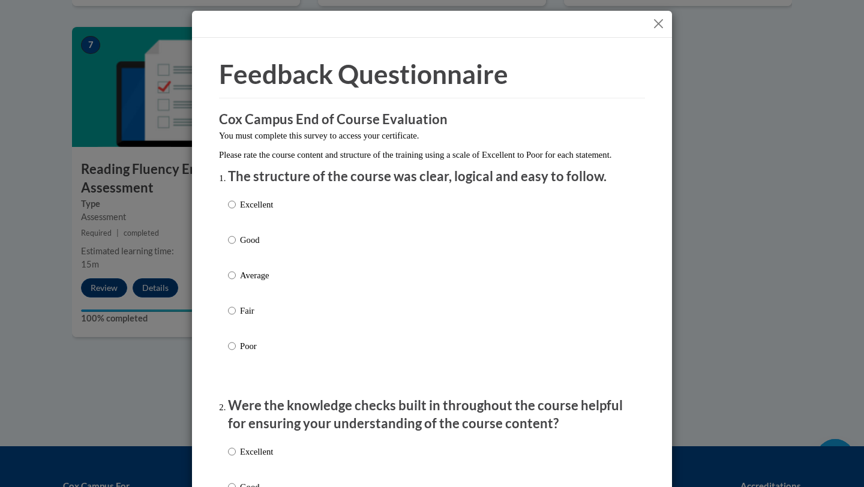
click at [652, 25] on button "Close" at bounding box center [658, 23] width 15 height 15
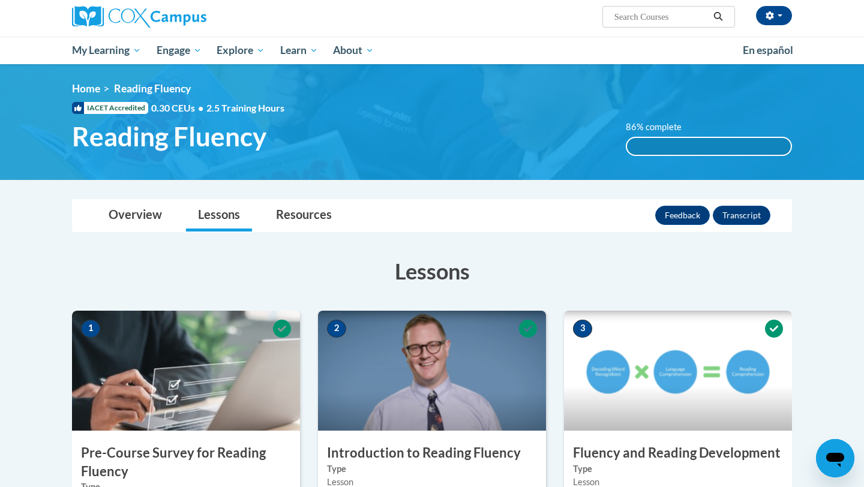
scroll to position [96, 0]
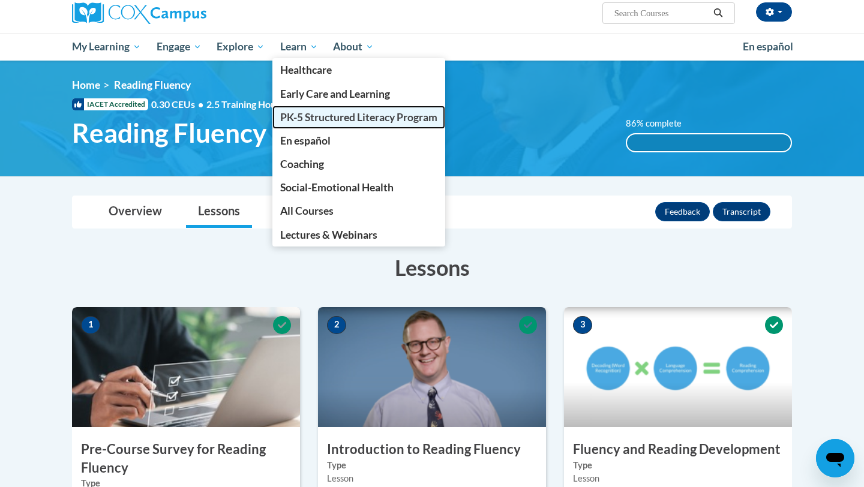
click at [314, 119] on span "PK-5 Structured Literacy Program" at bounding box center [358, 117] width 157 height 13
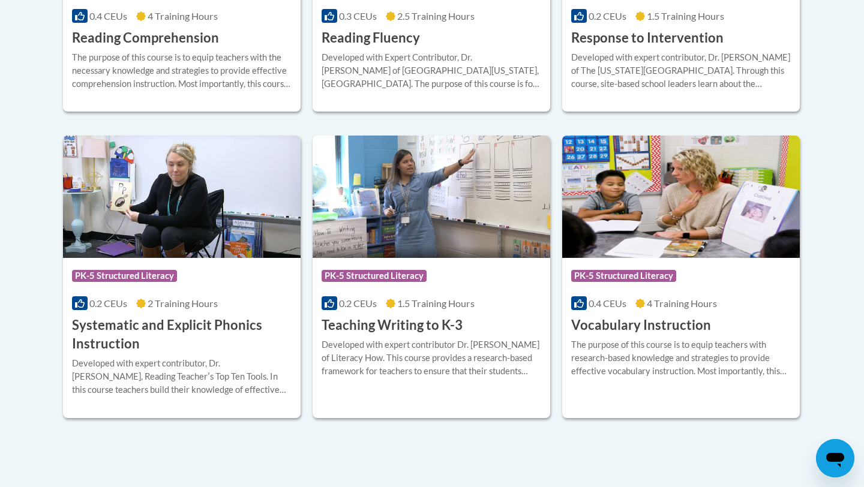
scroll to position [1304, 0]
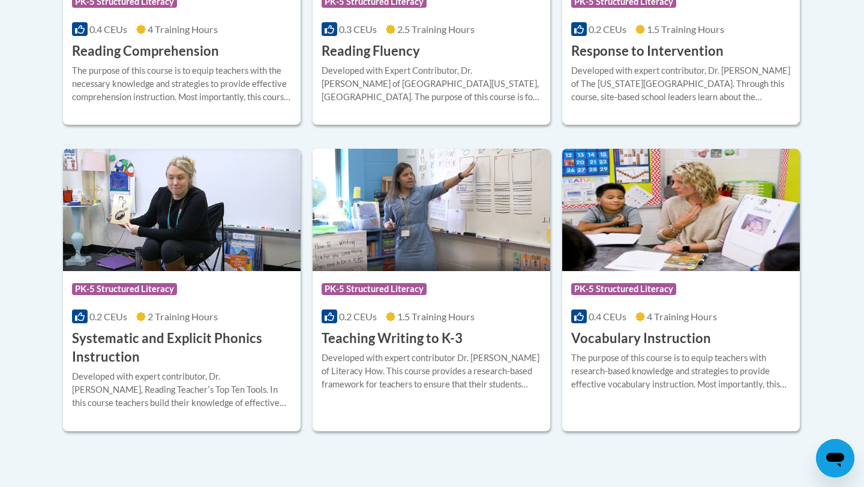
click at [683, 68] on div "Developed with expert contributor, Dr. [PERSON_NAME] of The [US_STATE][GEOGRAPH…" at bounding box center [681, 84] width 220 height 40
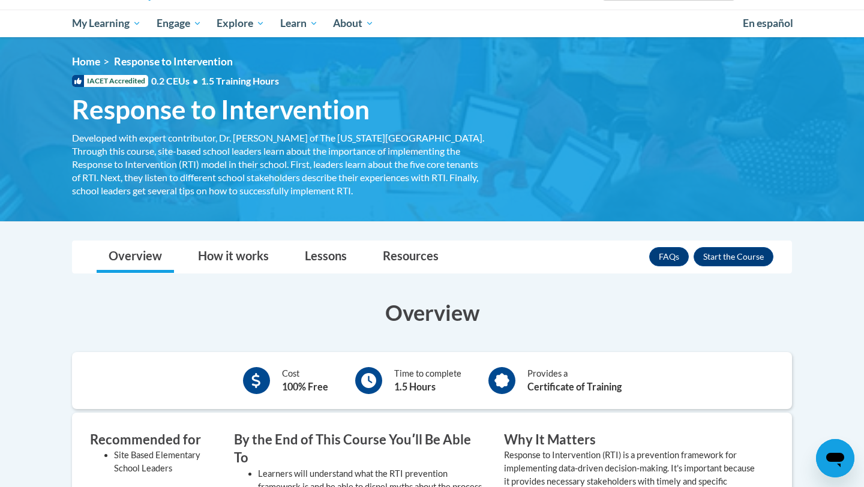
scroll to position [162, 0]
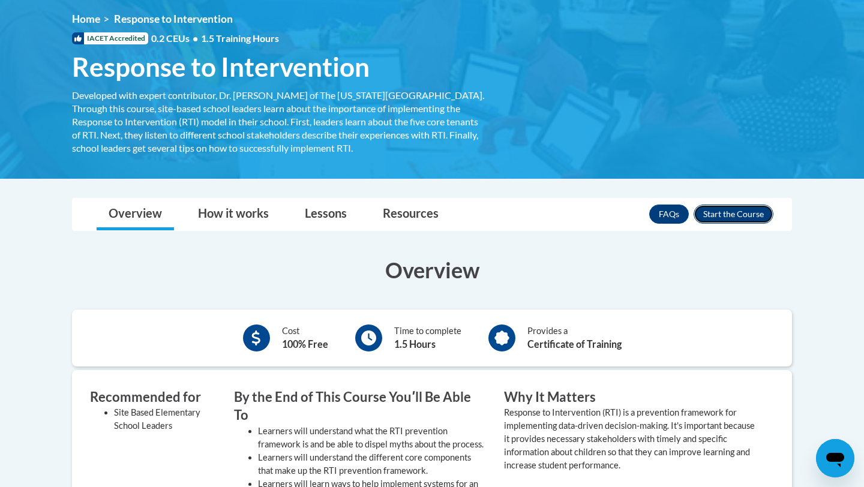
click at [723, 212] on button "Enroll" at bounding box center [734, 214] width 80 height 19
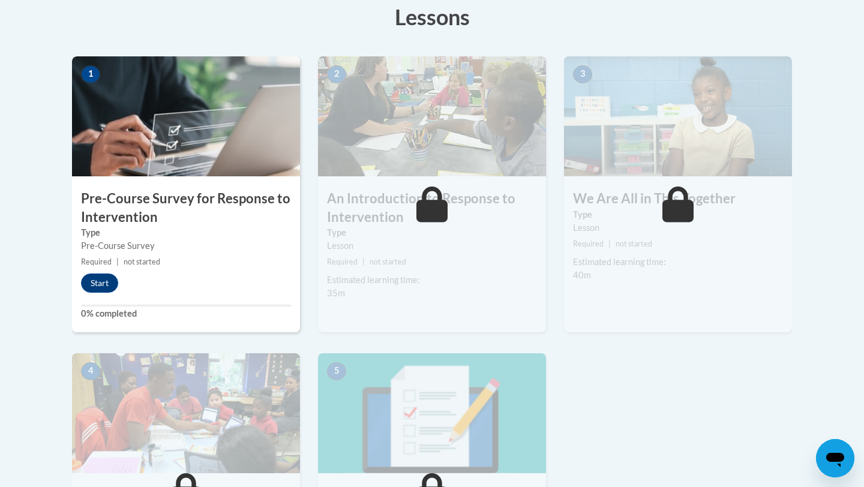
scroll to position [429, 0]
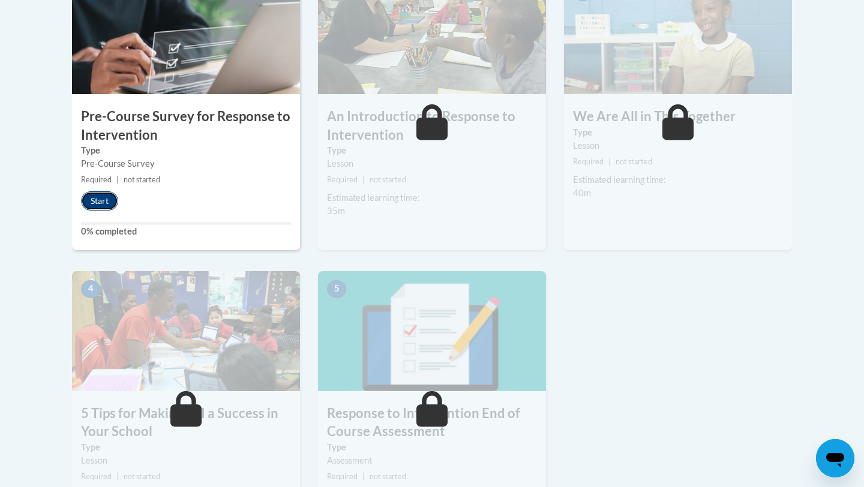
click at [88, 205] on button "Start" at bounding box center [99, 200] width 37 height 19
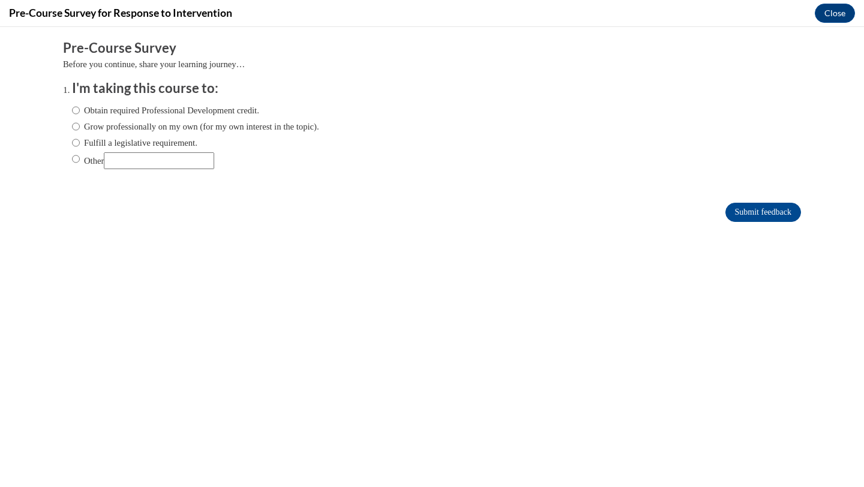
scroll to position [0, 0]
click at [157, 138] on label "Fulfill a legislative requirement." at bounding box center [134, 142] width 125 height 13
click at [80, 138] on input "Fulfill a legislative requirement." at bounding box center [76, 142] width 8 height 13
radio input "true"
click at [748, 214] on input "Submit feedback" at bounding box center [763, 212] width 76 height 19
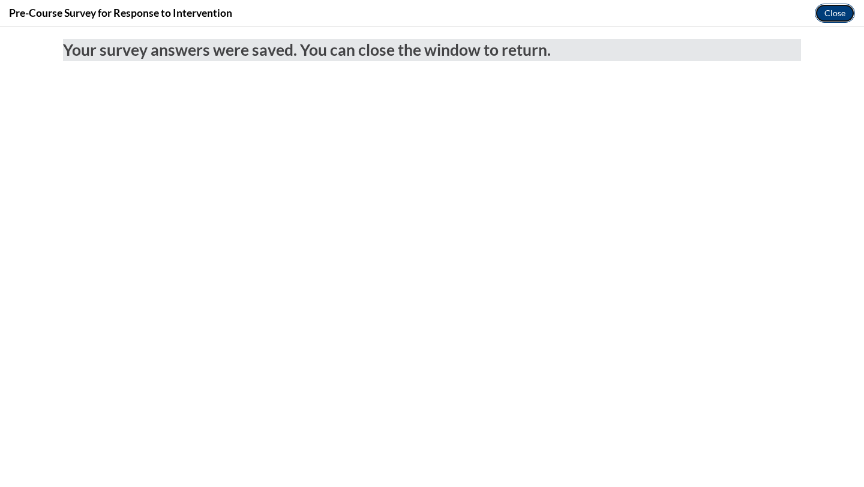
click at [840, 17] on button "Close" at bounding box center [835, 13] width 40 height 19
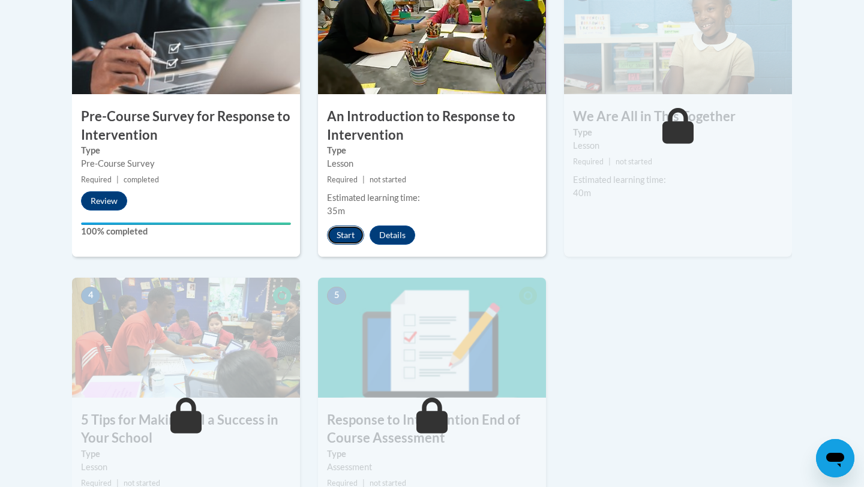
click at [341, 229] on button "Start" at bounding box center [345, 235] width 37 height 19
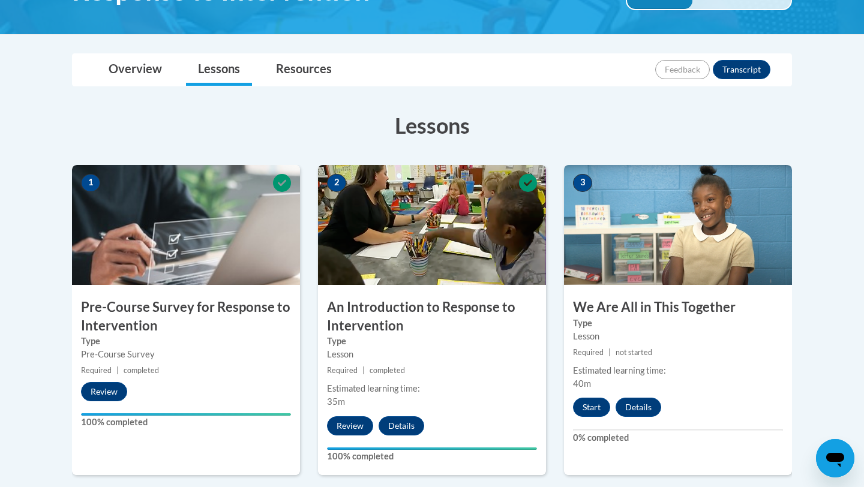
scroll to position [305, 0]
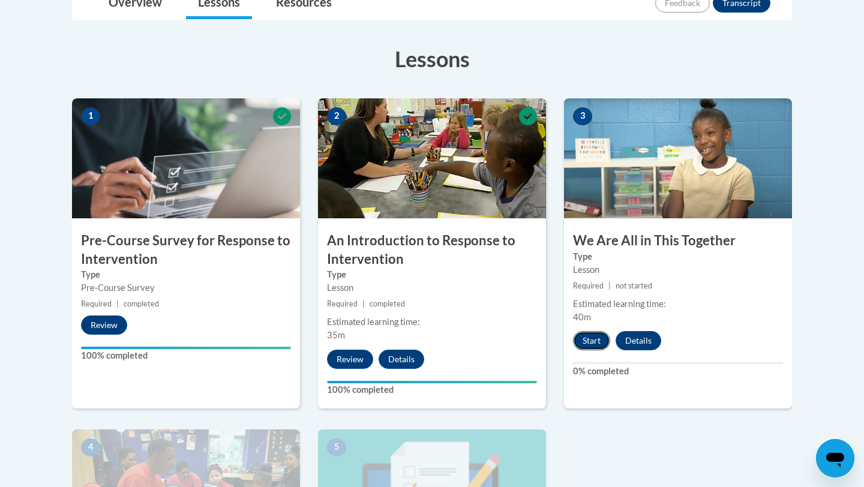
click at [592, 344] on button "Start" at bounding box center [591, 340] width 37 height 19
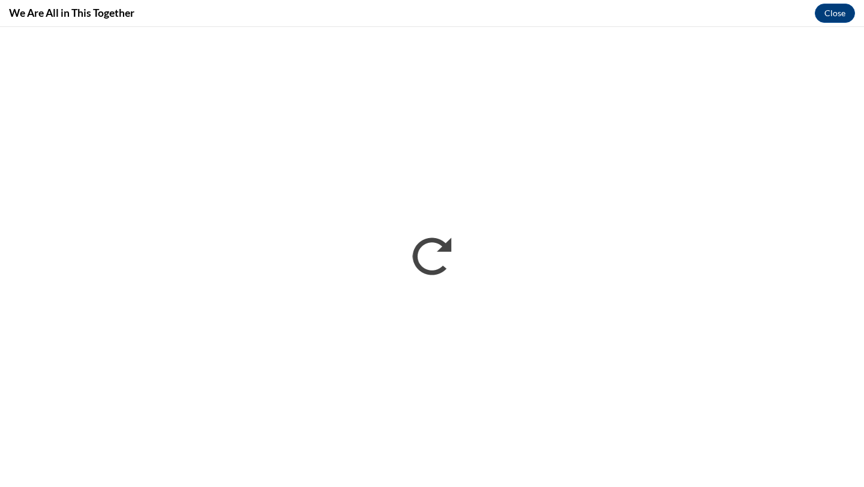
scroll to position [0, 0]
